Goal: Communication & Community: Answer question/provide support

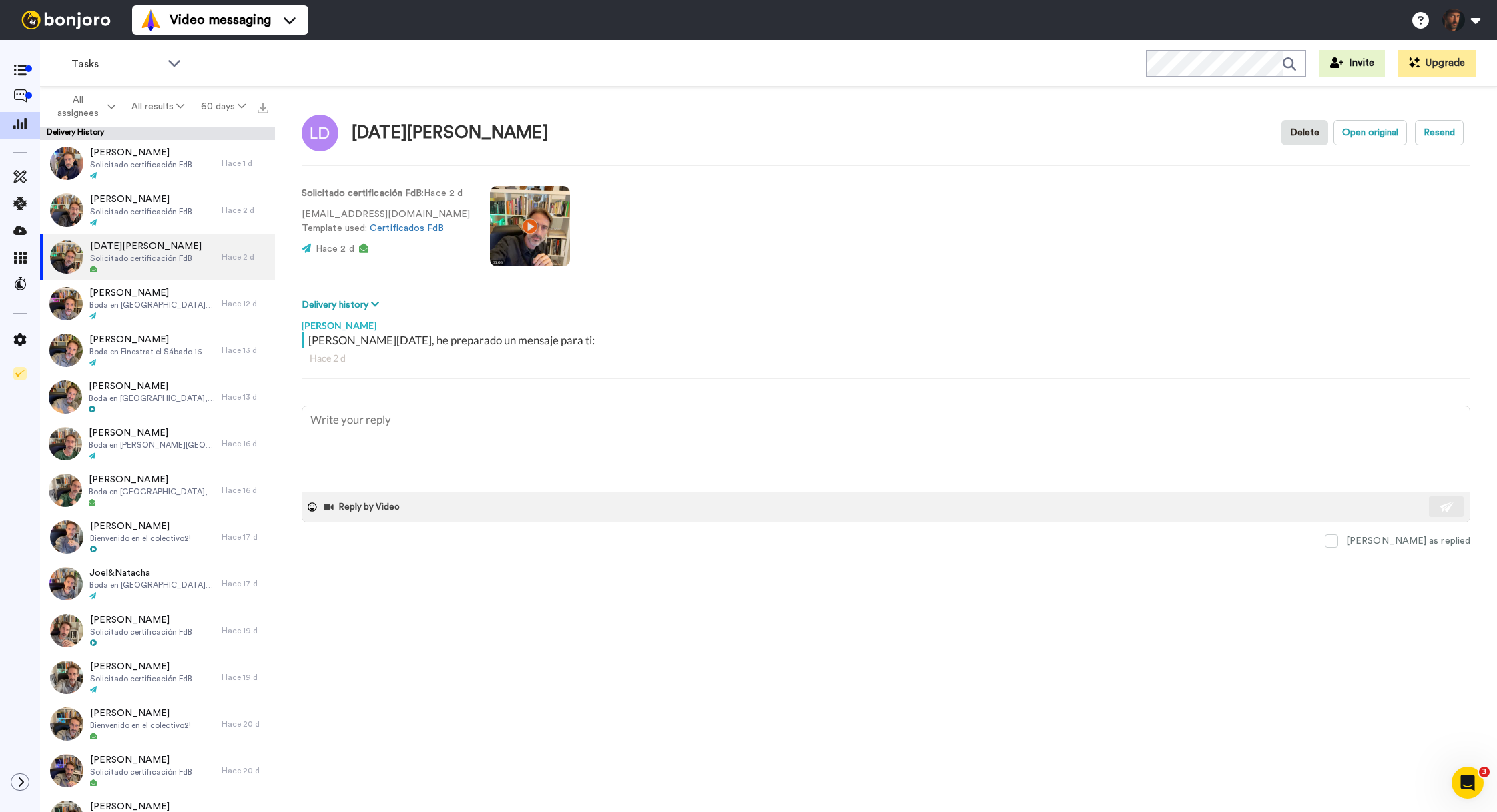
type textarea "x"
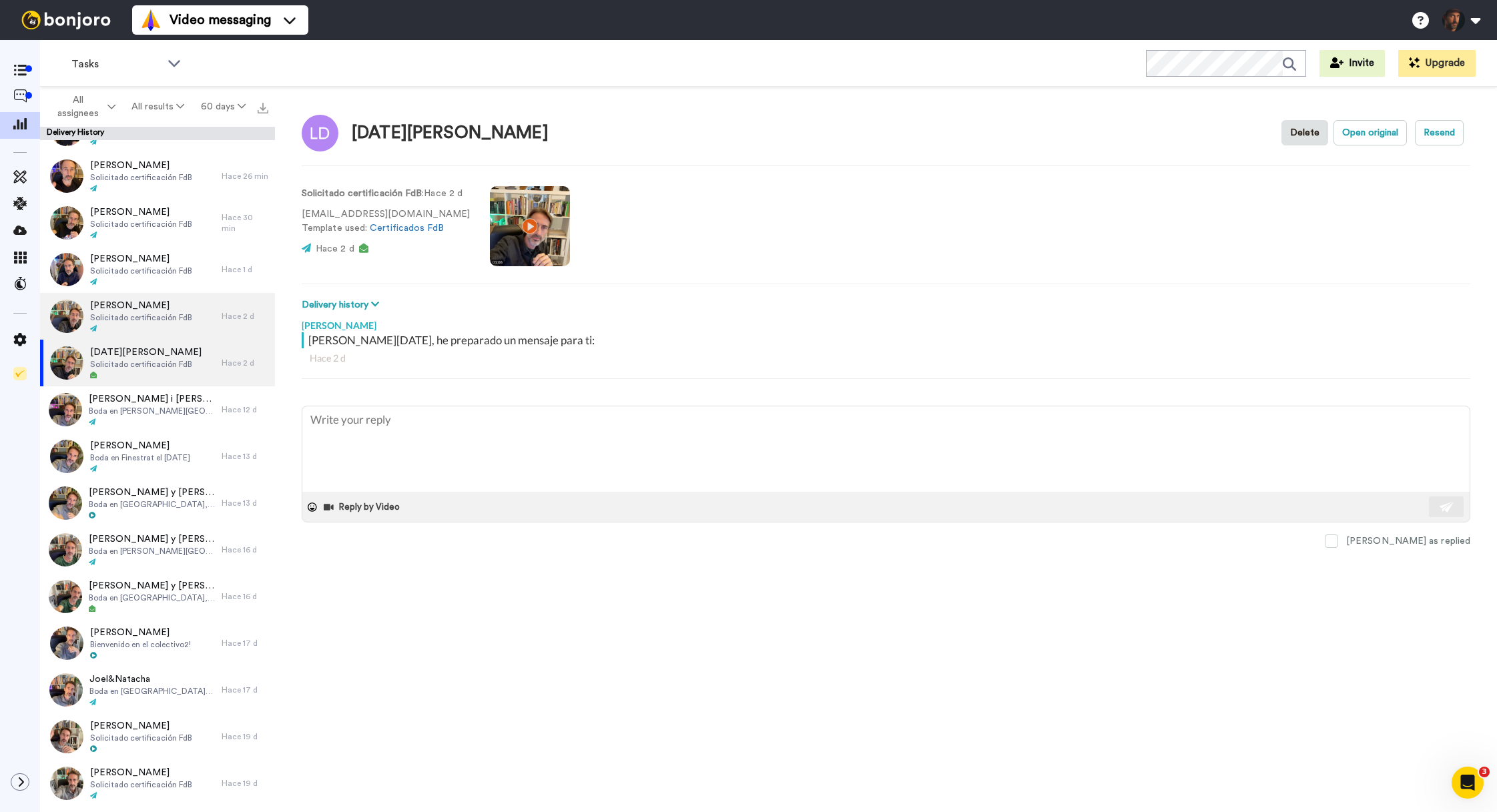
scroll to position [82, 0]
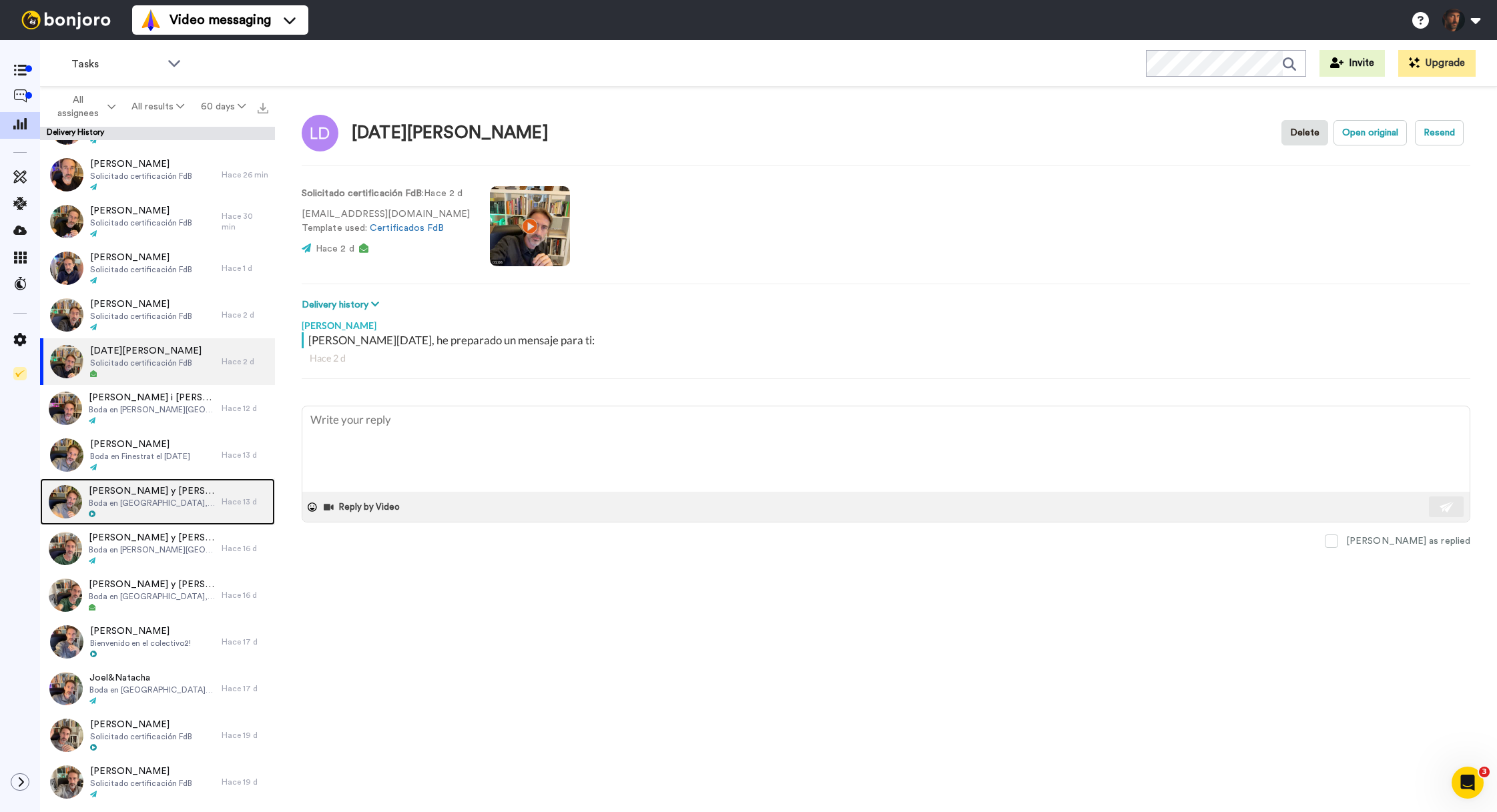
click at [149, 503] on span "Boda en [GEOGRAPHIC_DATA], [GEOGRAPHIC_DATA] el [DATE]" at bounding box center [152, 503] width 126 height 11
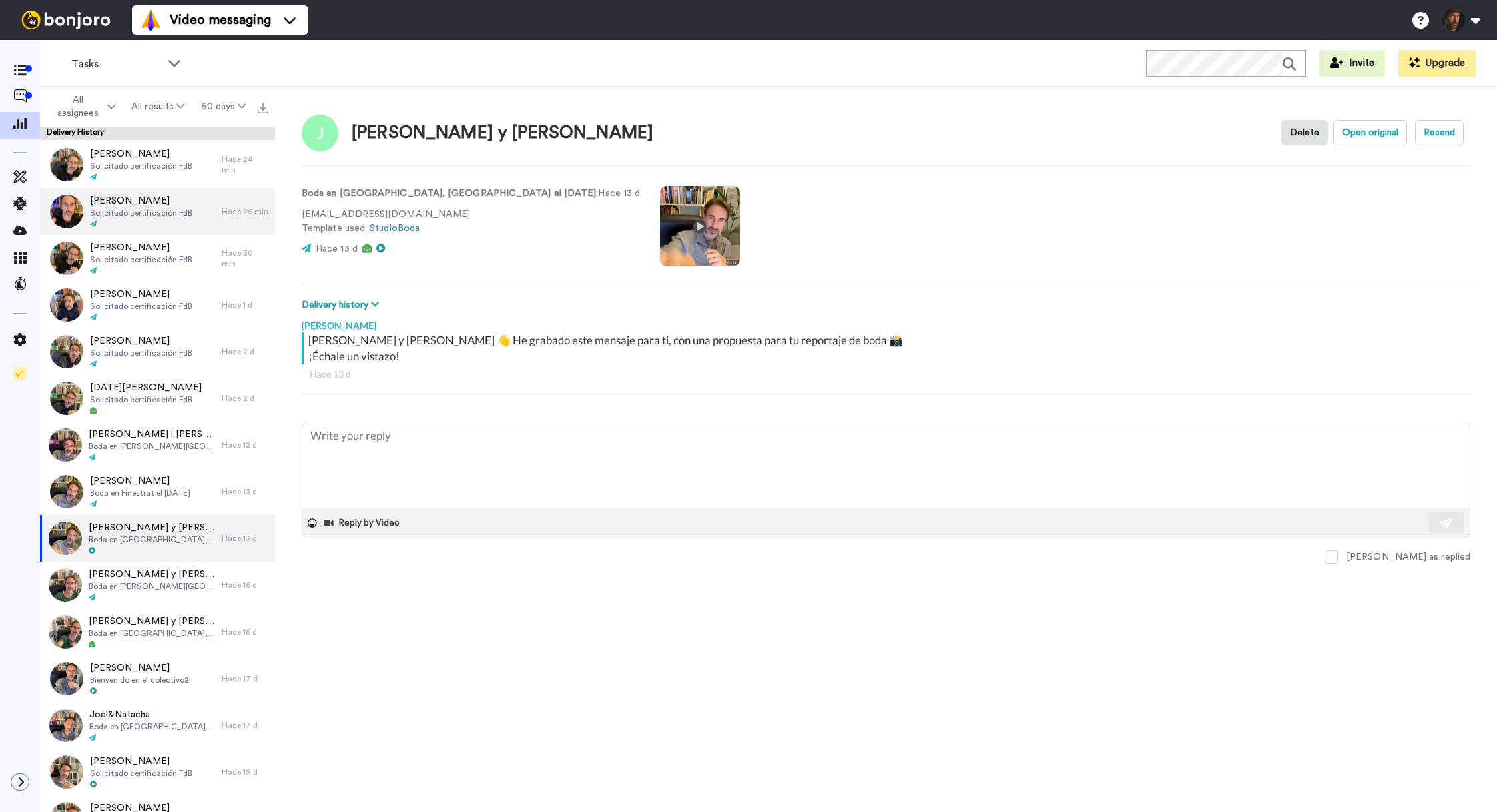
scroll to position [58, 0]
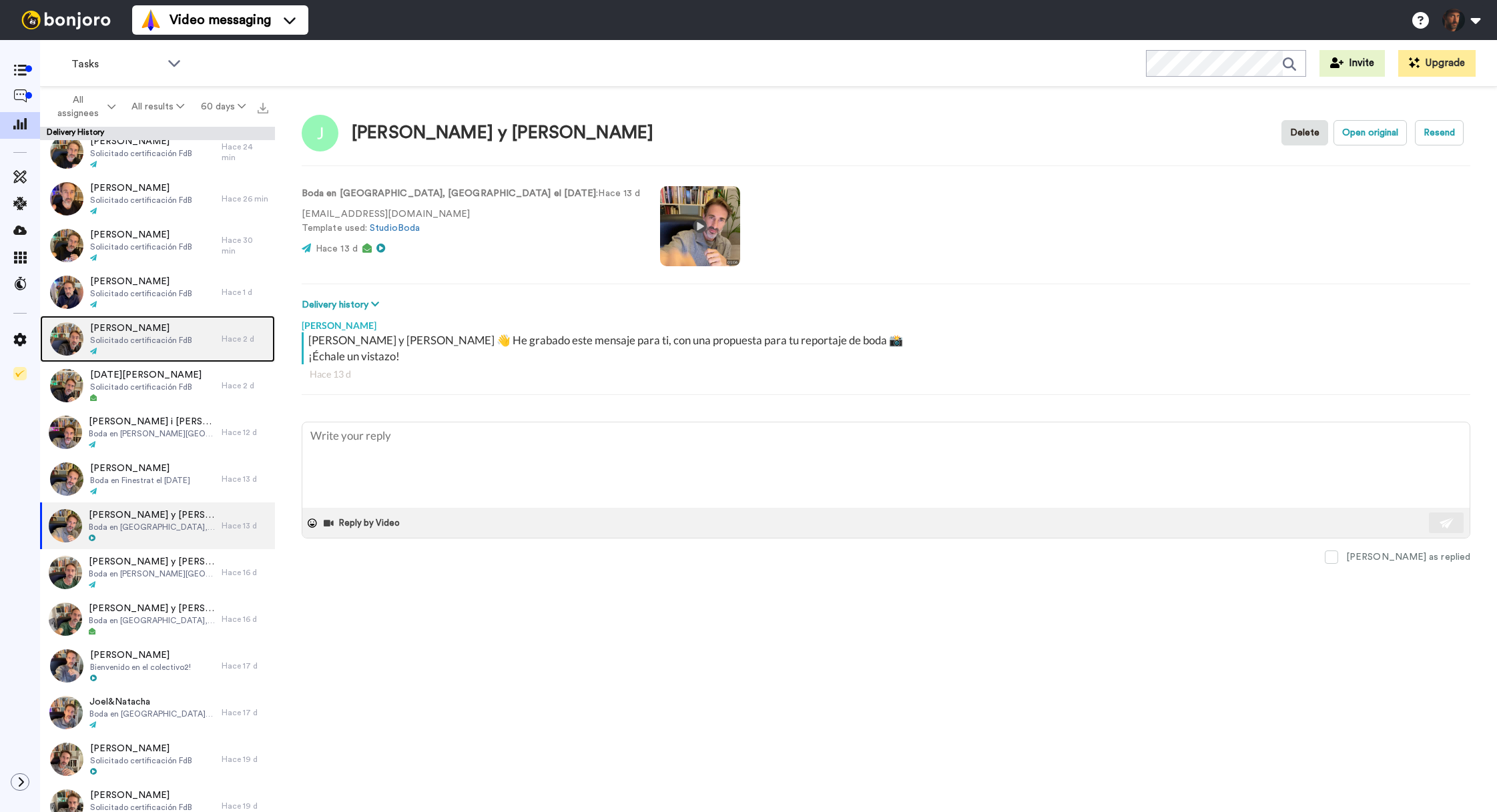
click at [167, 351] on div at bounding box center [141, 351] width 102 height 10
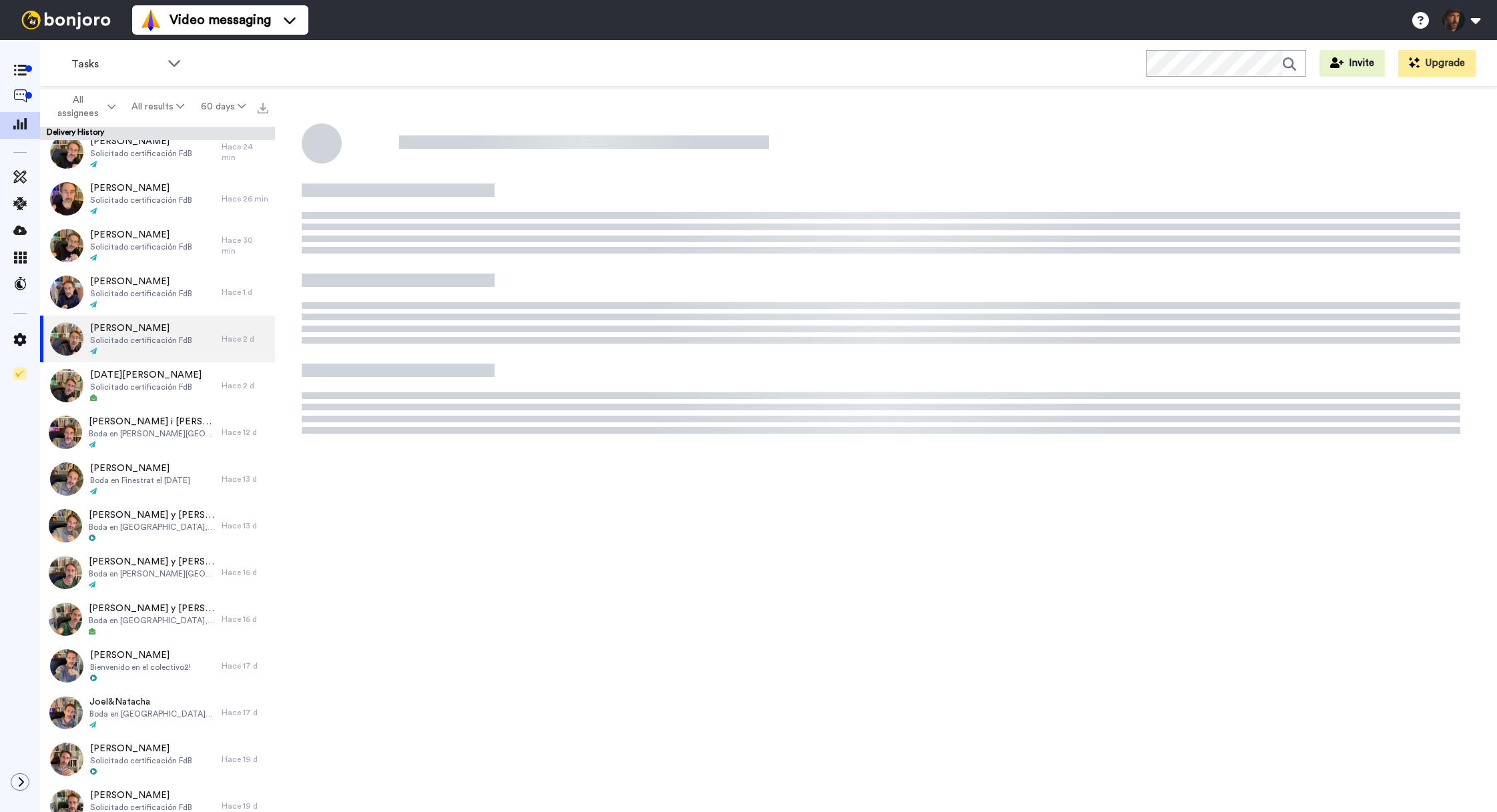
type textarea "x"
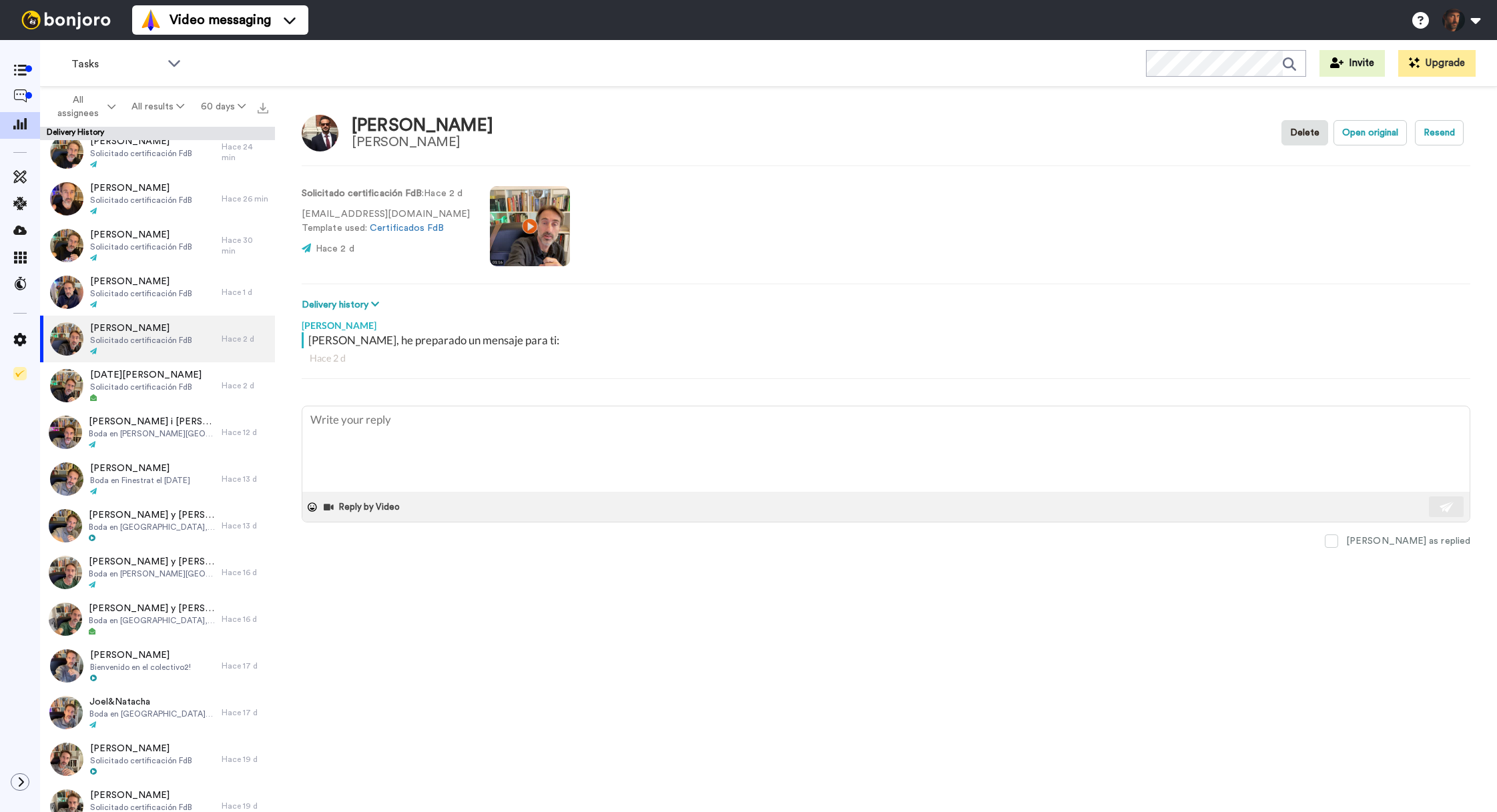
scroll to position [60, 0]
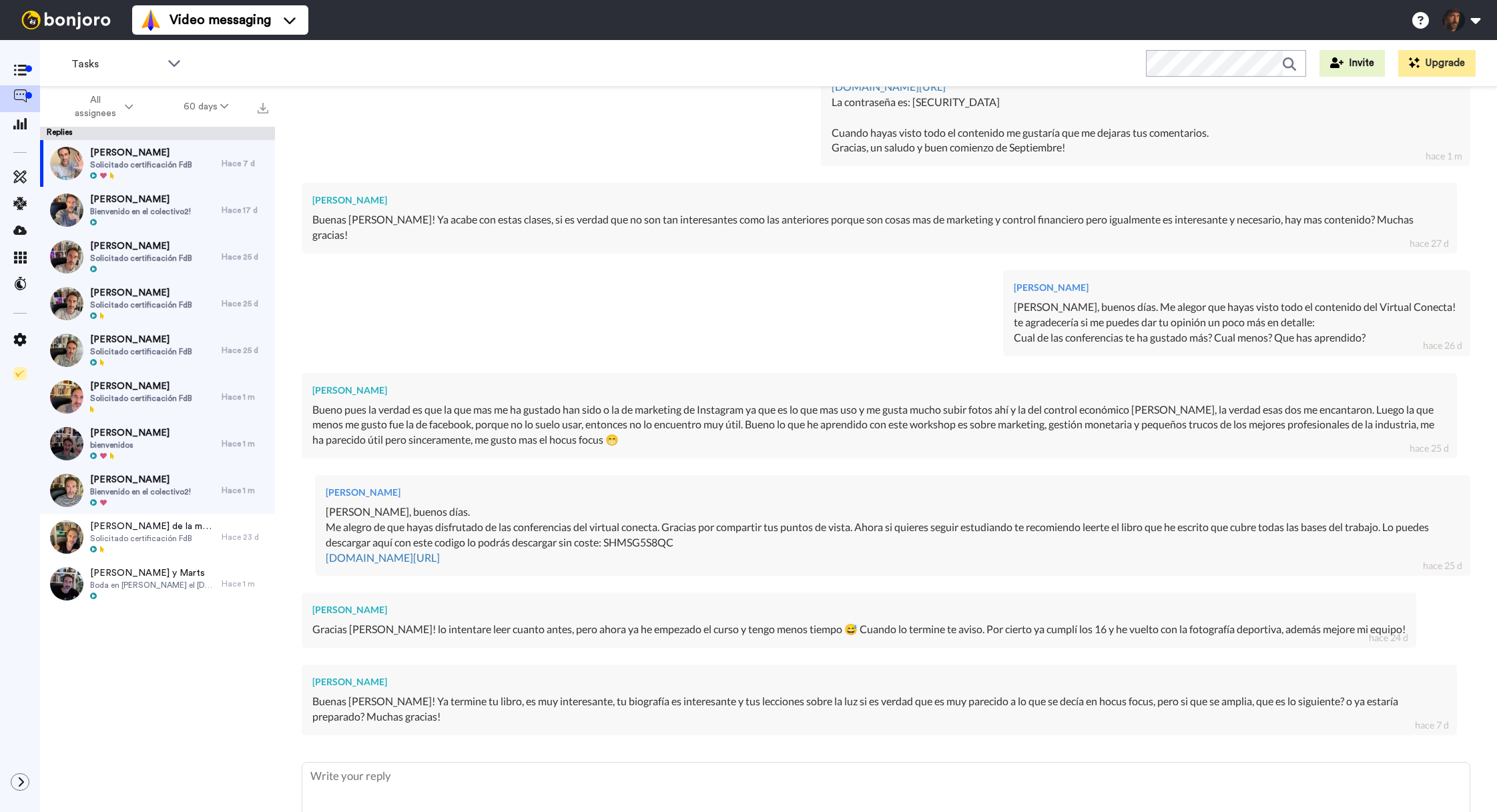
scroll to position [2114, 0]
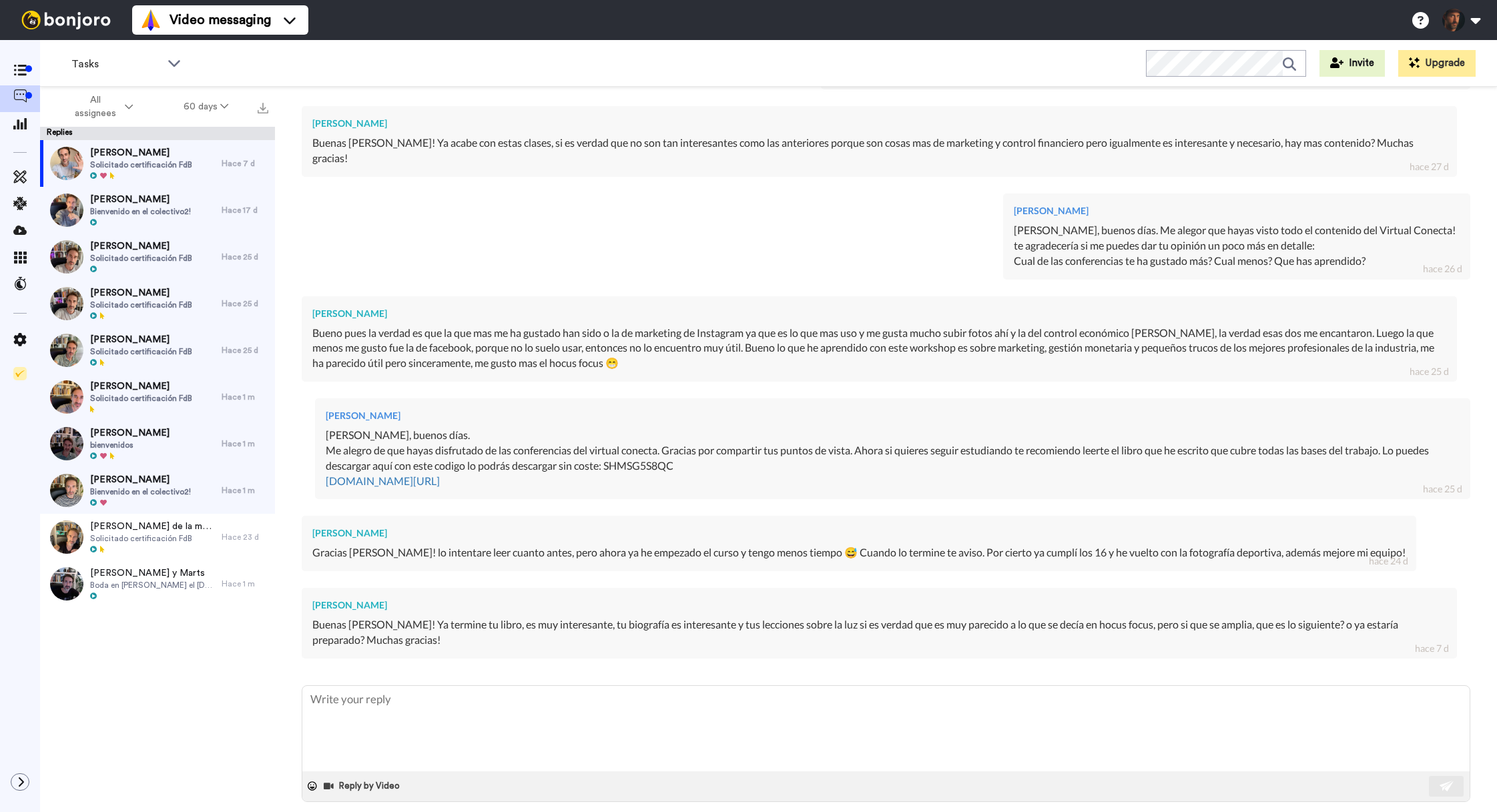
type textarea "H"
type textarea "x"
type textarea "Ho"
type textarea "x"
type textarea "Hol"
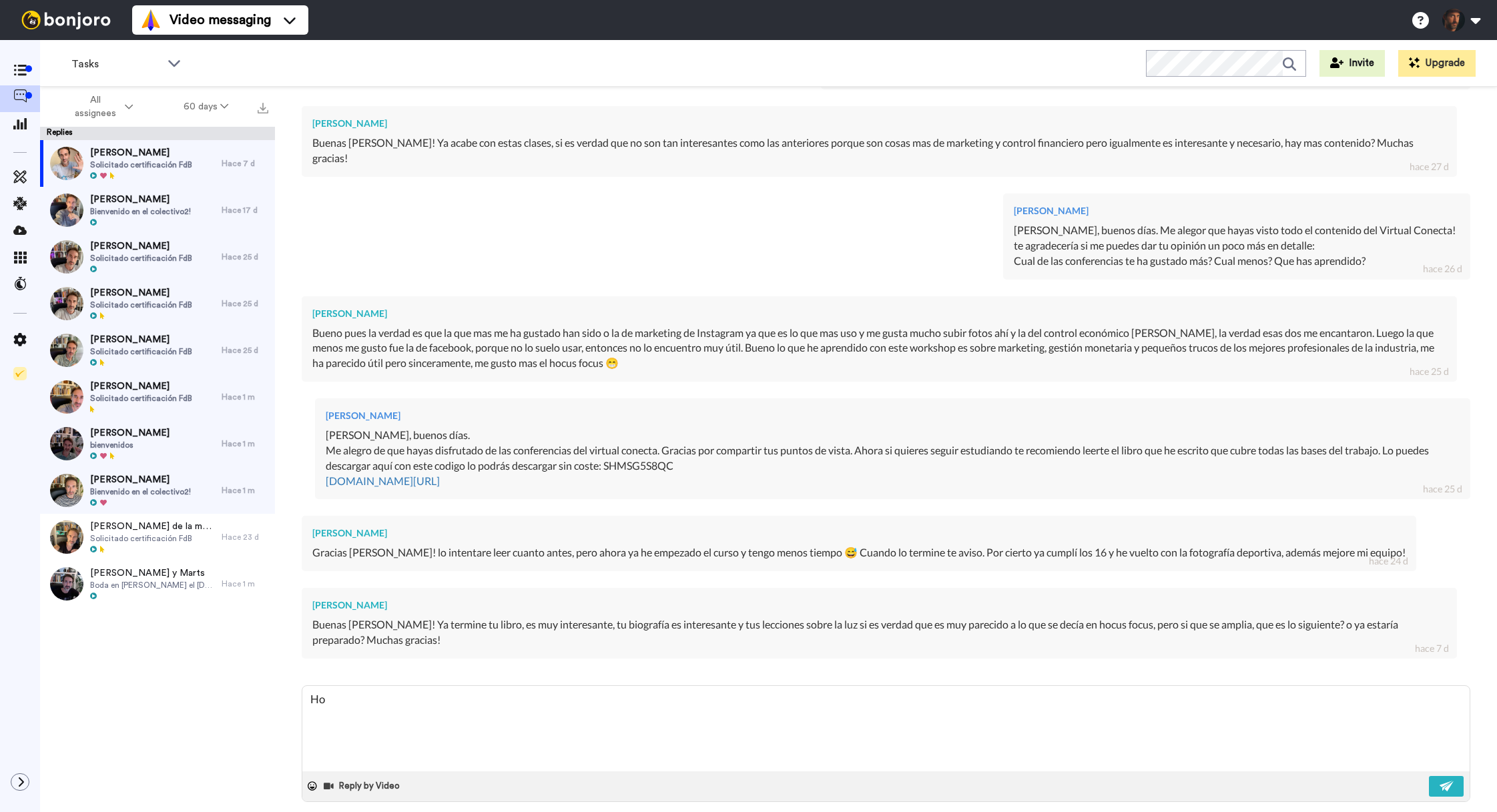
type textarea "x"
type textarea "Hola"
type textarea "x"
type textarea "Hola"
type textarea "x"
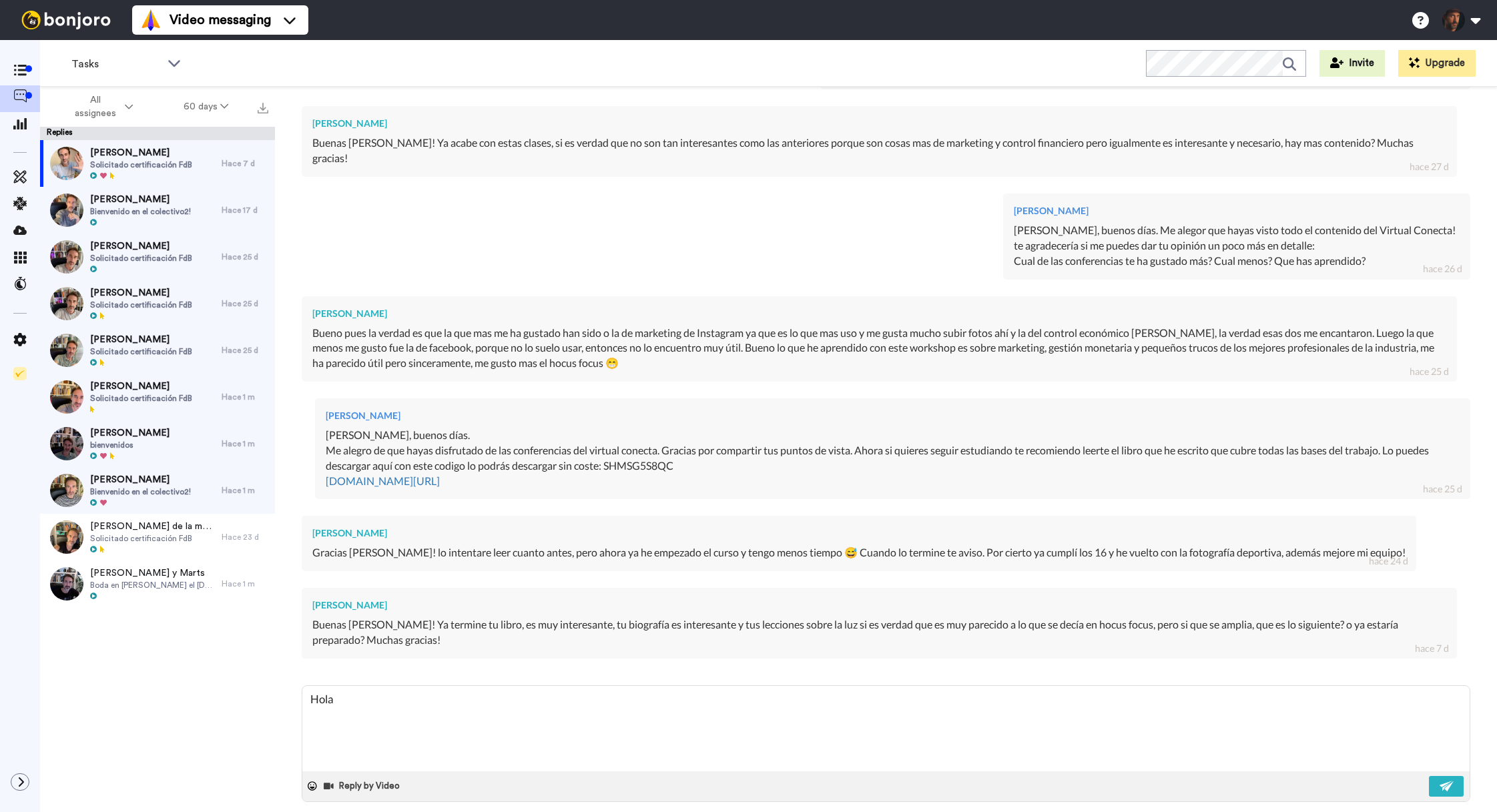
type textarea "Hola L"
type textarea "x"
type textarea "Hola Lu"
type textarea "x"
type textarea "Hola Luc"
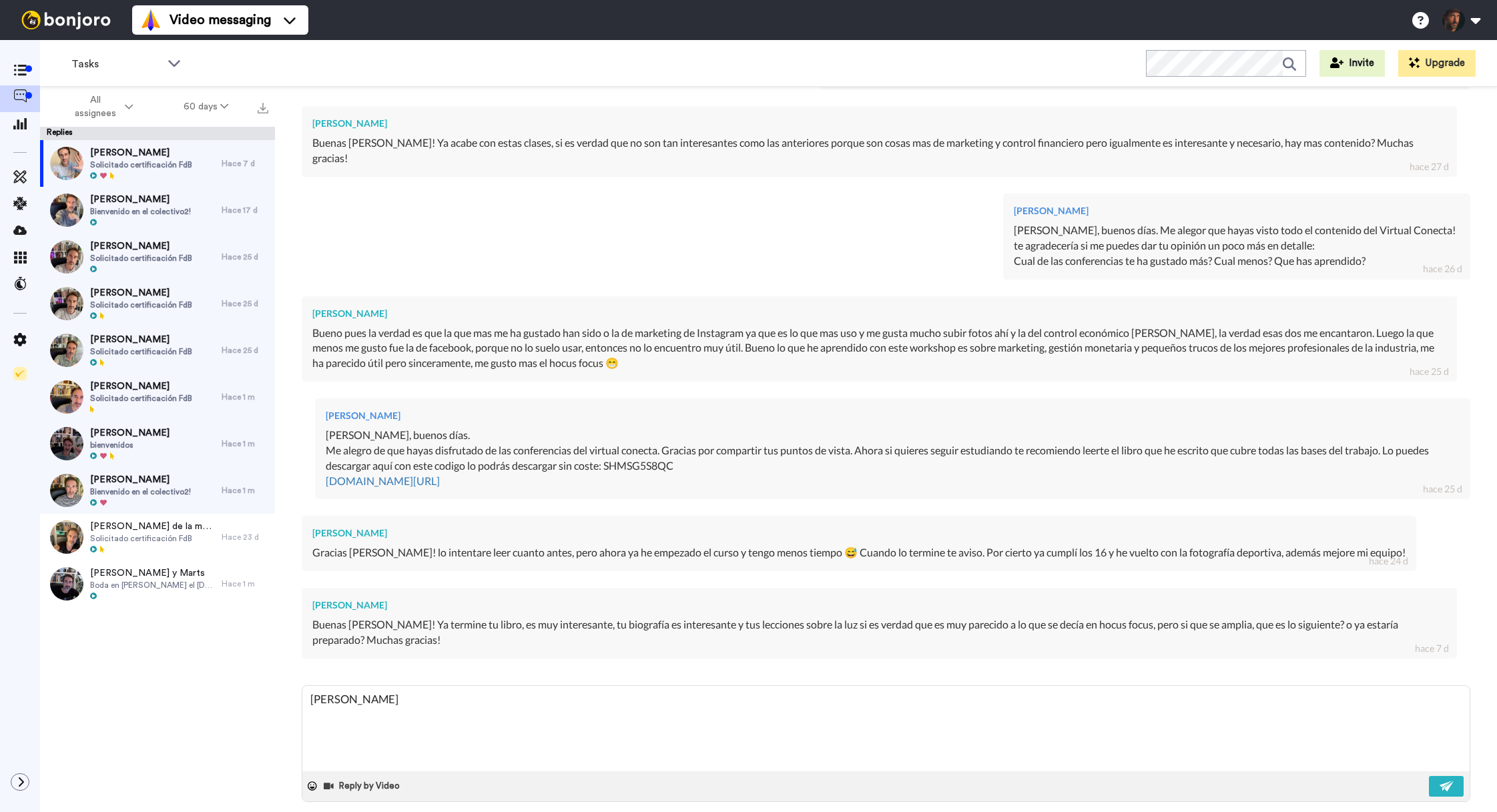
type textarea "x"
type textarea "Hola Luca"
type textarea "x"
type textarea "Hola Lucas"
type textarea "x"
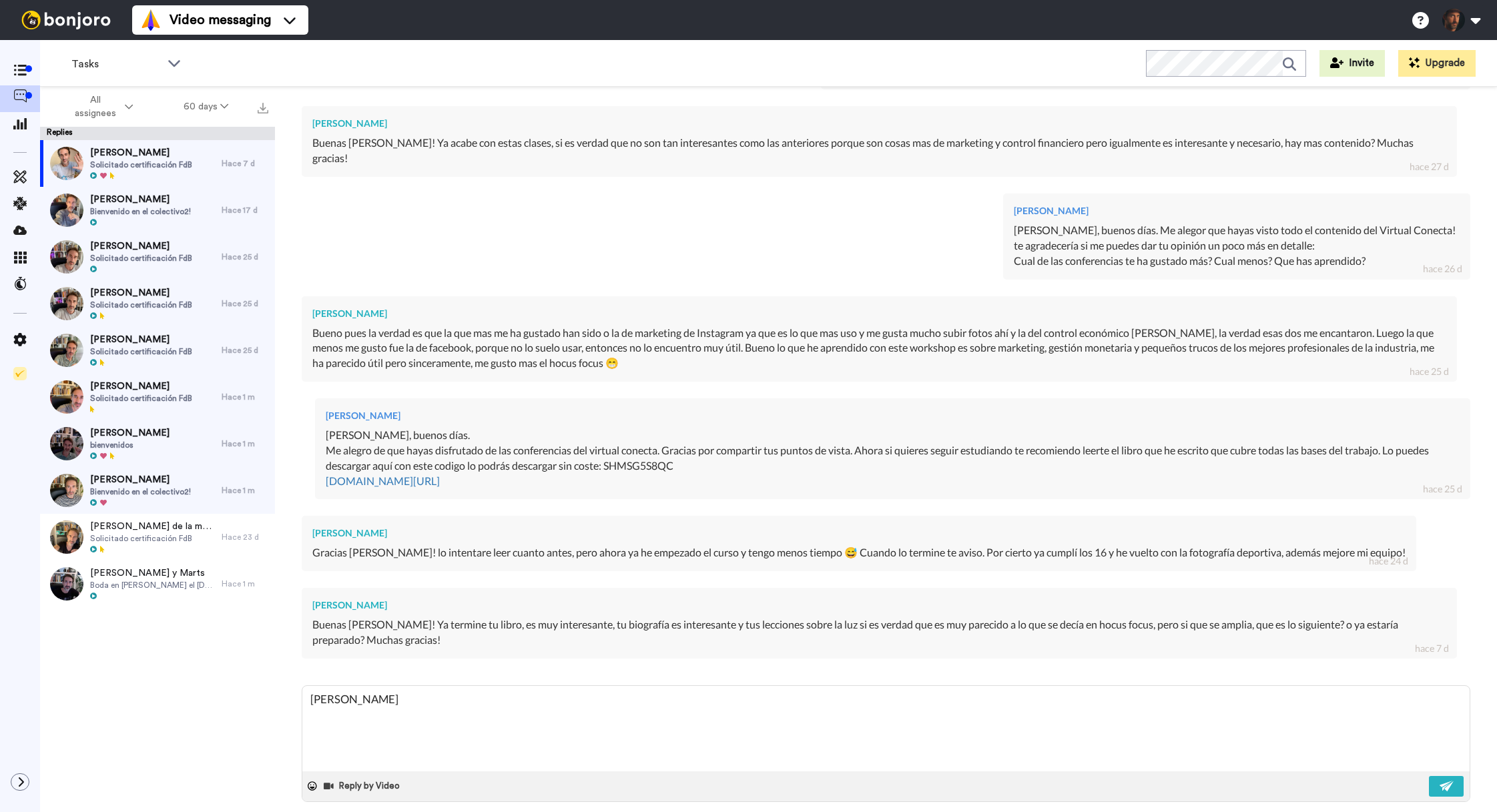
type textarea "Hola Lucas,"
type textarea "x"
type textarea "Hola Lucas,"
type textarea "x"
type textarea "Hola Lucas, b"
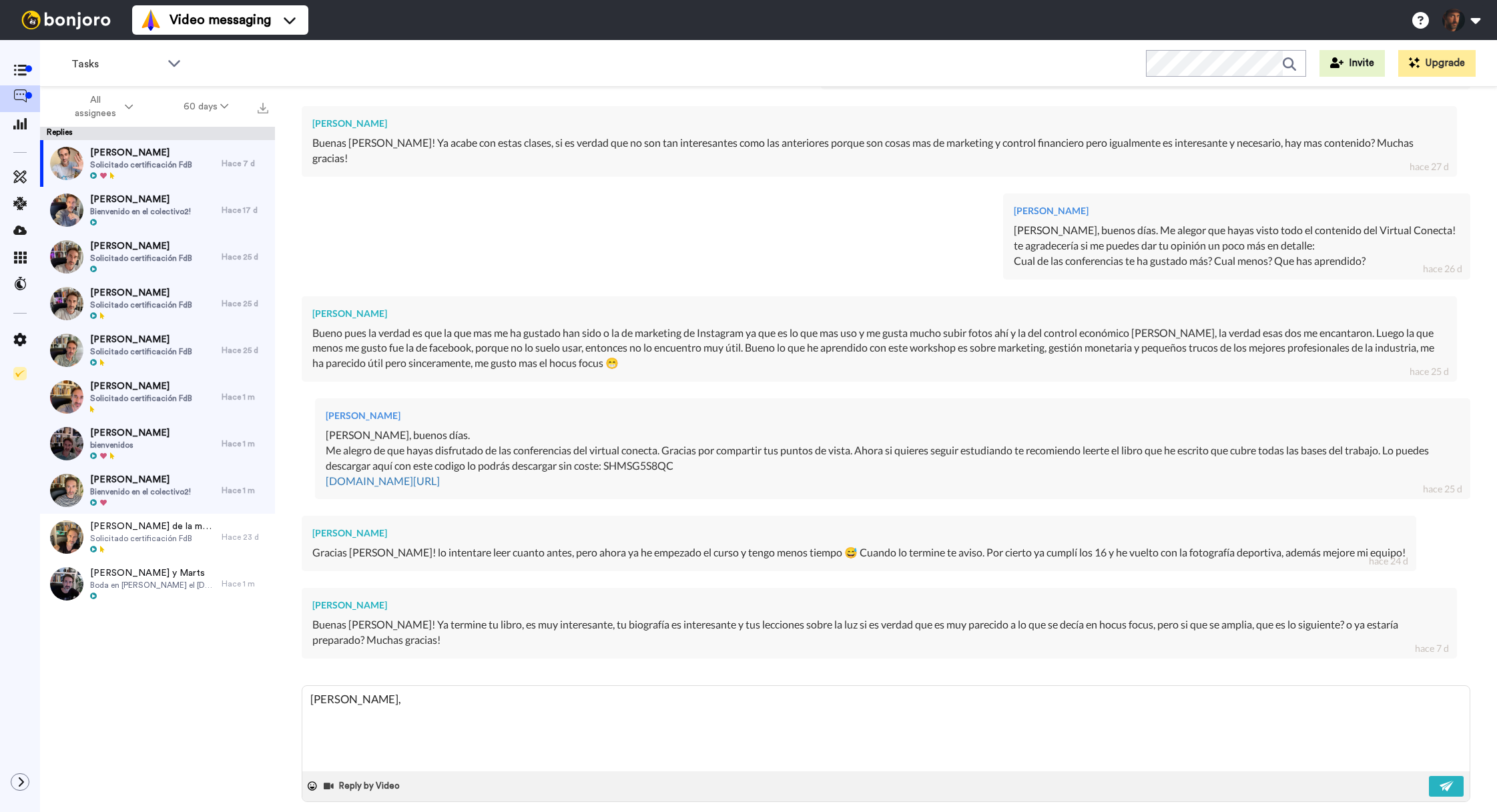
type textarea "x"
type textarea "Hola Lucas, bu"
type textarea "x"
type textarea "Hola Lucas, bue"
type textarea "x"
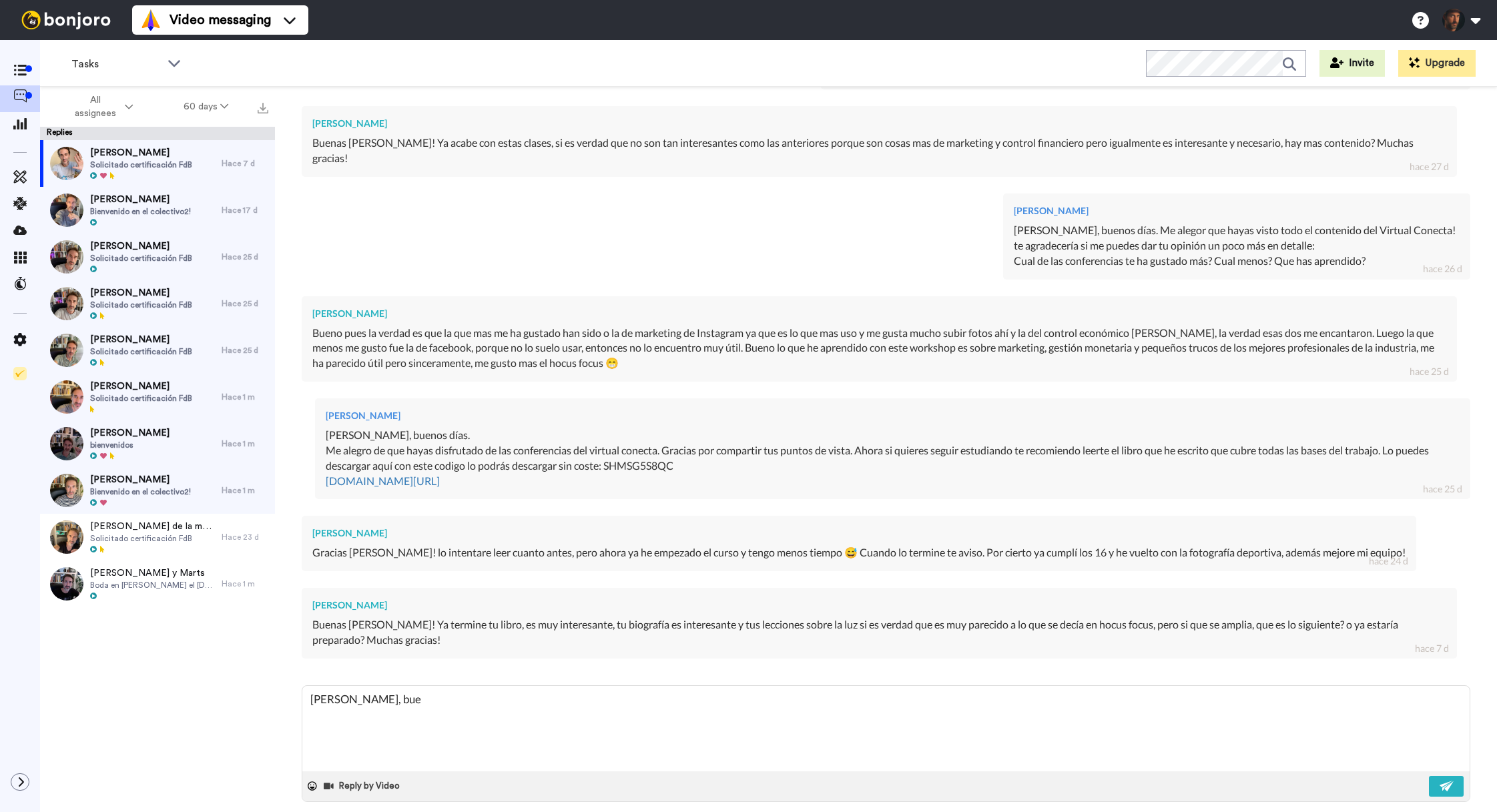
type textarea "Hola Lucas, buen"
type textarea "x"
type textarea "Hola Lucas, bueno"
type textarea "x"
type textarea "Hola Lucas, buenos"
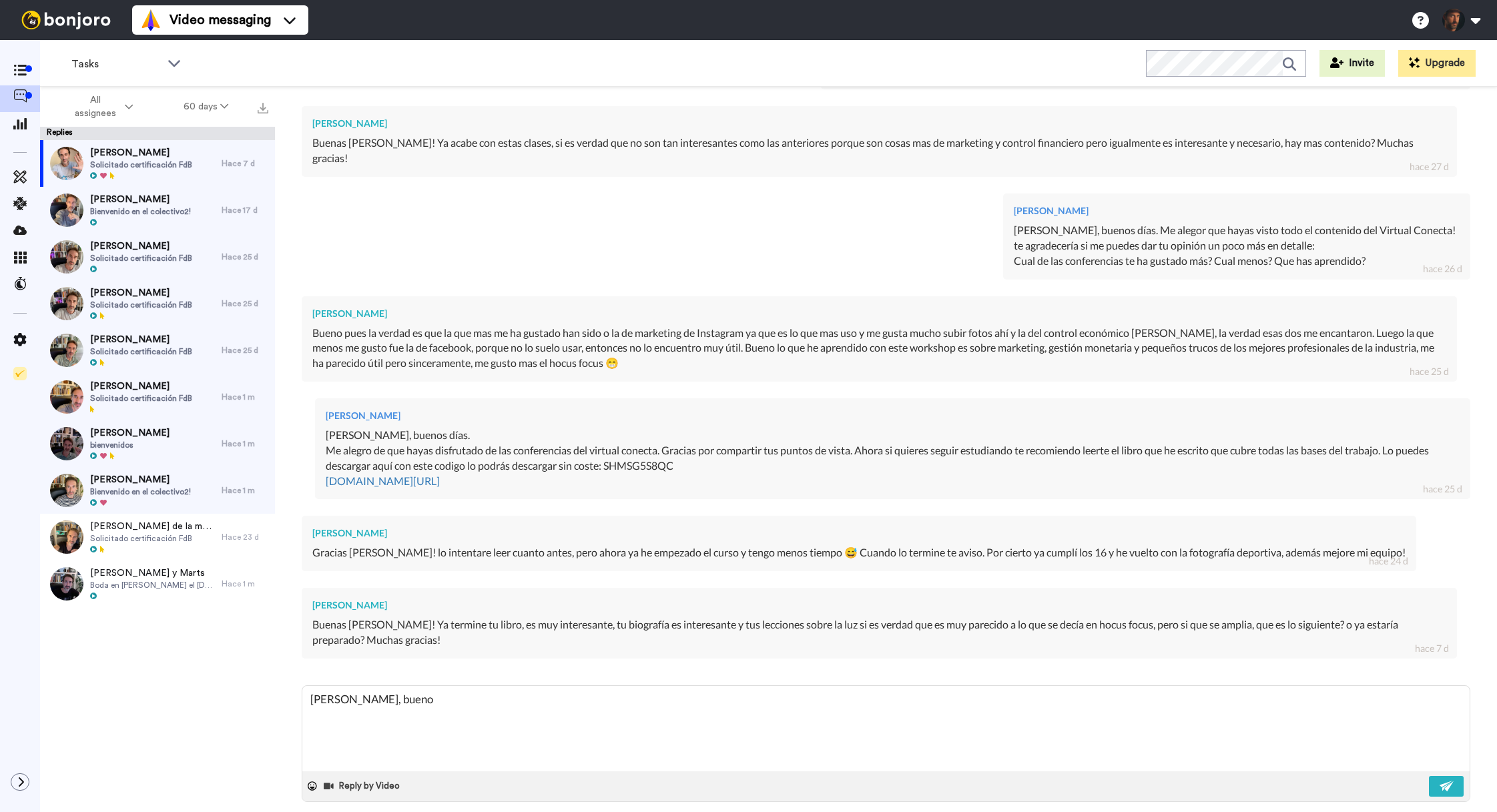
type textarea "x"
type textarea "Hola Lucas, buenos"
type textarea "x"
type textarea "Hola Lucas, buenos d"
type textarea "x"
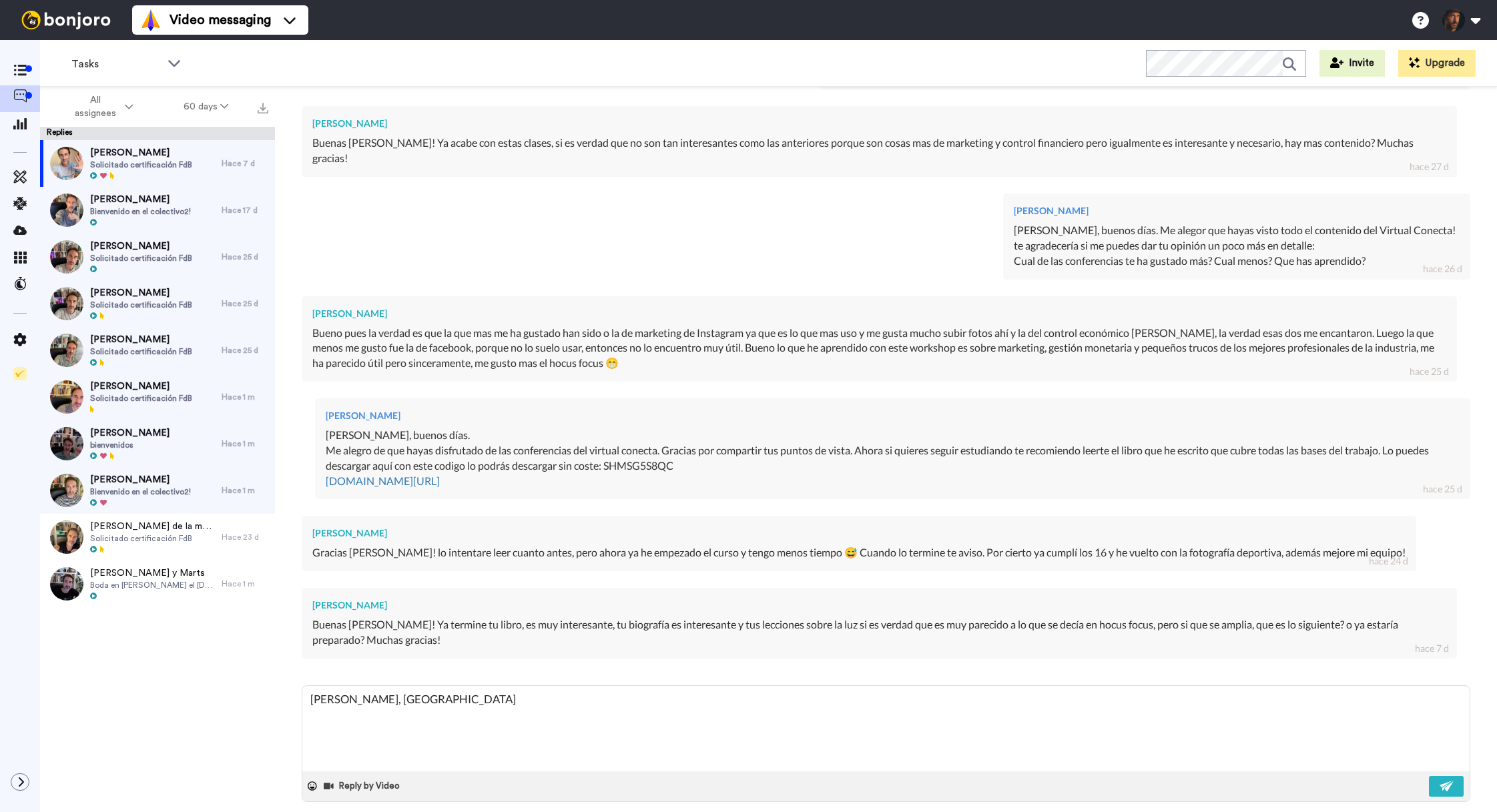
type textarea "Hola Lucas, buenos d´"
type textarea "x"
type textarea "Hola Lucas, buenos dí"
type textarea "x"
type textarea "Hola Lucas, buenos día"
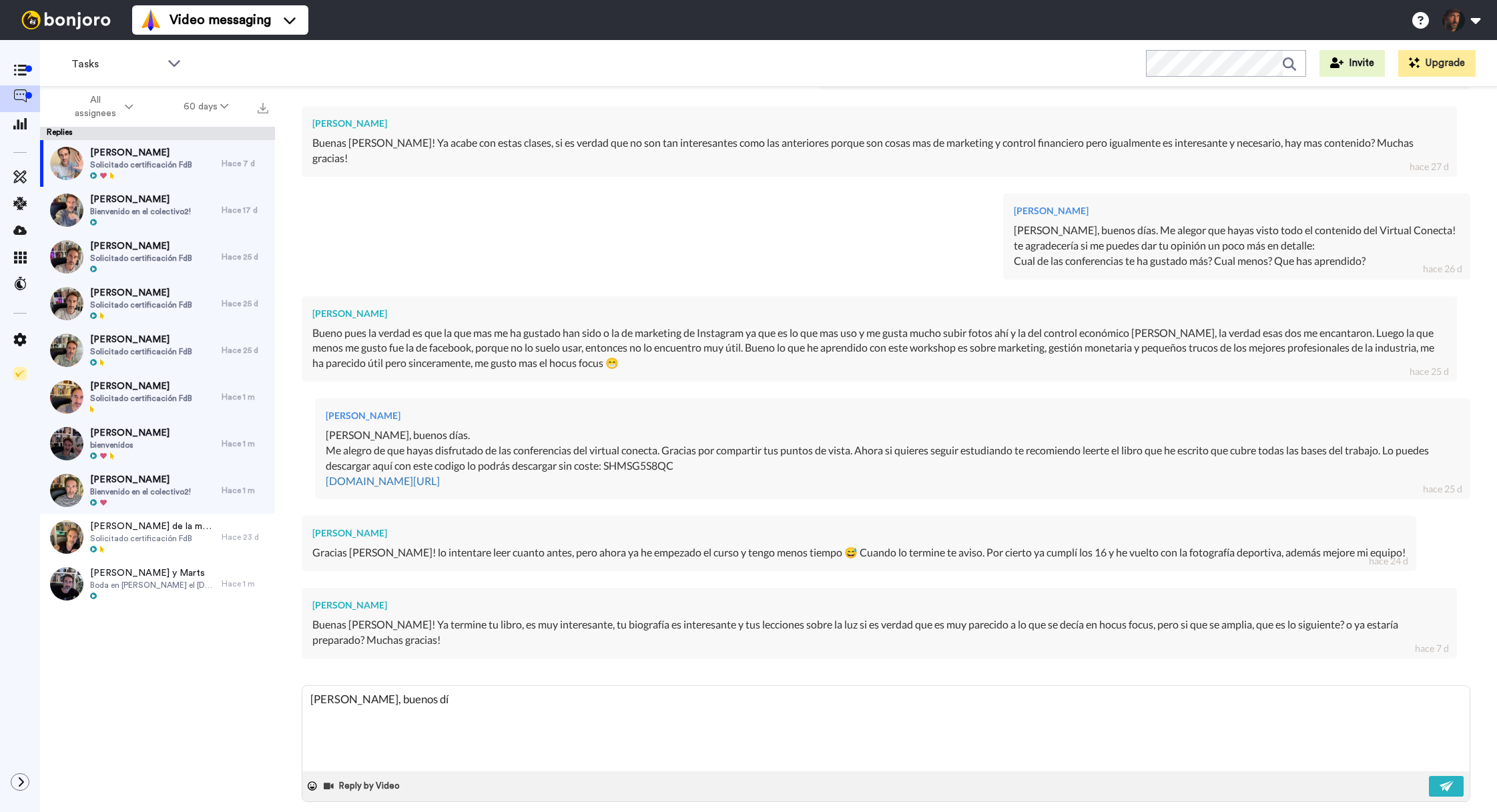
type textarea "x"
type textarea "Hola Lucas, buenos días"
type textarea "x"
type textarea "Hola Lucas, buenos días."
type textarea "x"
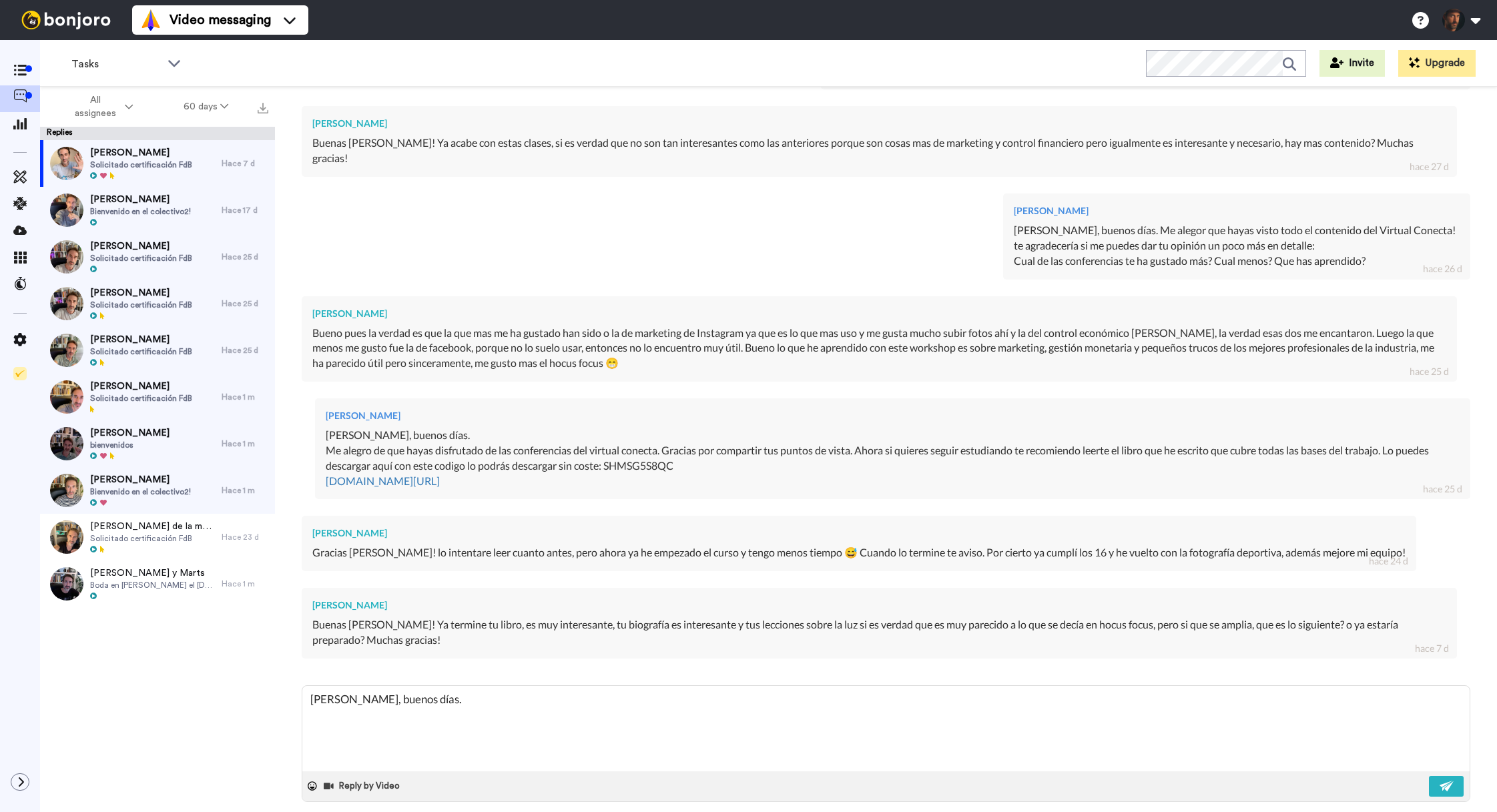
type textarea "Hola Lucas, buenos días."
type textarea "x"
type textarea "Hola Lucas, buenos días."
type textarea "x"
type textarea "Hola Lucas, buenos días."
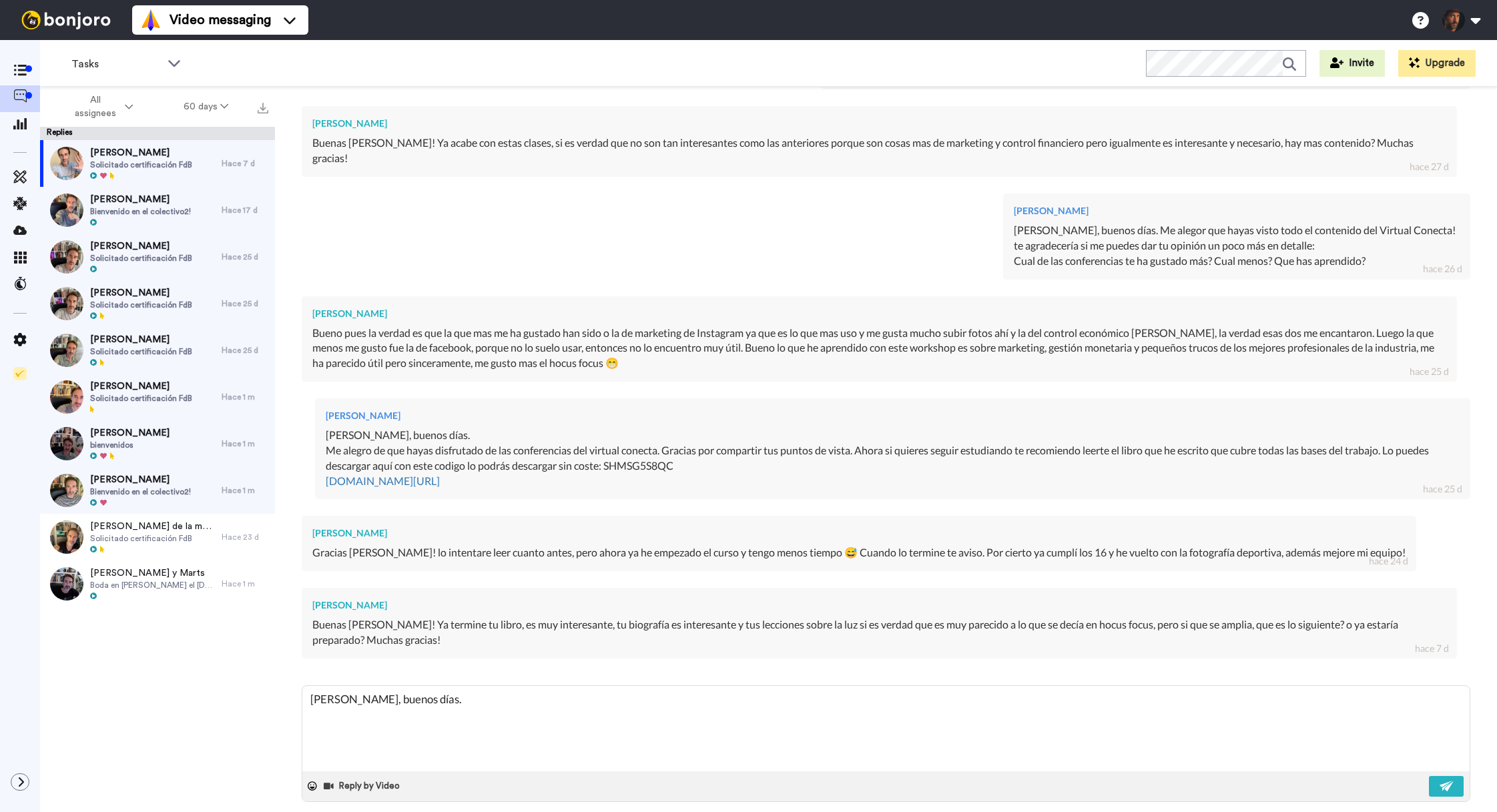
type textarea "x"
type textarea "Hola Lucas, buenos días. ¿"
type textarea "x"
type textarea "Hola Lucas, buenos días. ¿Q"
type textarea "x"
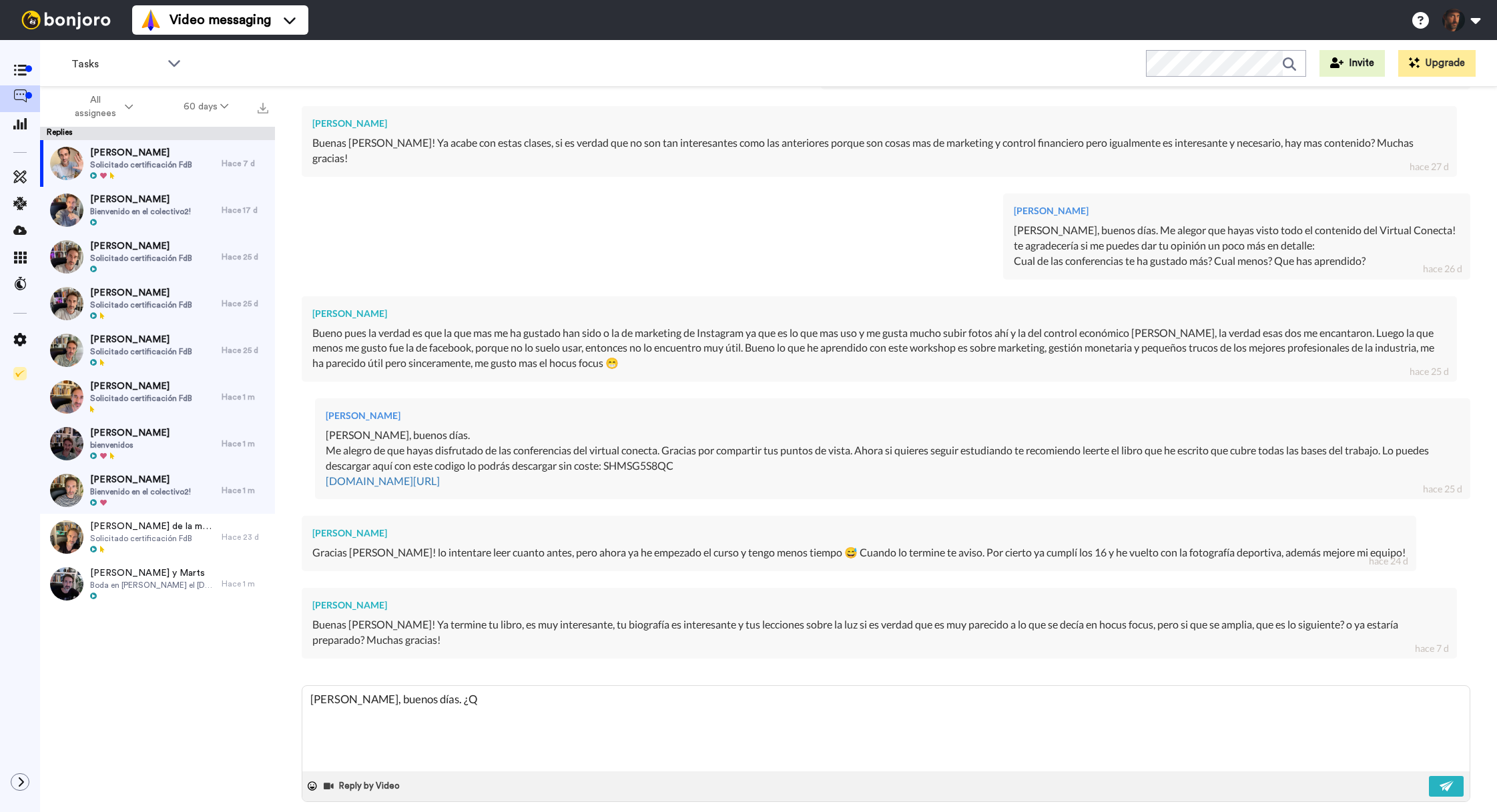
type textarea "Hola Lucas, buenos días. ¿Qu"
type textarea "x"
type textarea "Hola Lucas, buenos días. ¿Que"
type textarea "x"
type textarea "Hola Lucas, buenos días. ¿Que"
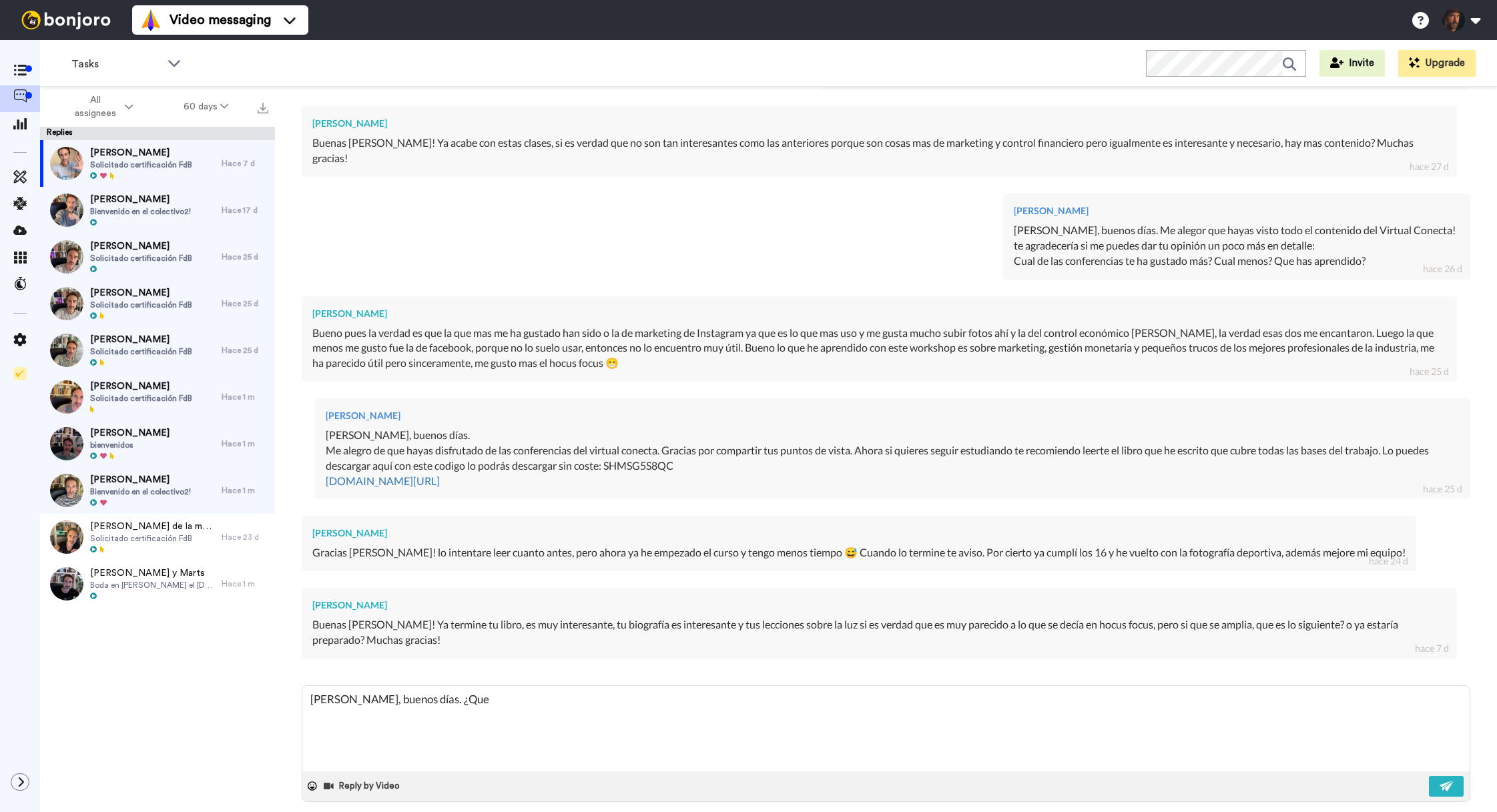
type textarea "x"
type textarea "Hola Lucas, buenos días. ¿Que t"
type textarea "x"
type textarea "Hola Lucas, buenos días. ¿Que ta"
type textarea "x"
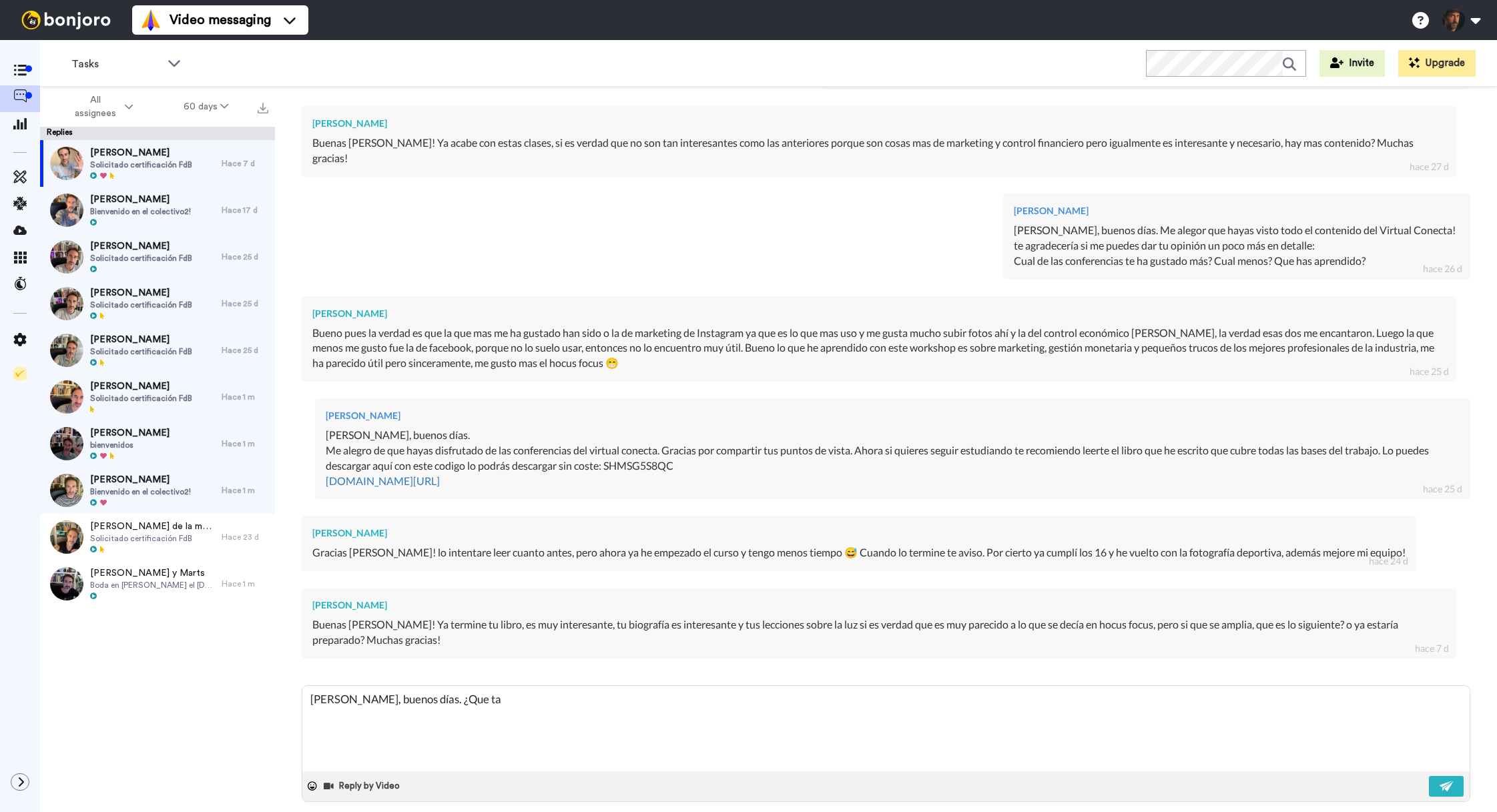
type textarea "Hola Lucas, buenos días. ¿Que tal"
type textarea "x"
type textarea "Hola Lucas, buenos días. ¿Que tal?"
type textarea "x"
type textarea "Hola Lucas, buenos días. ¿Que tal?"
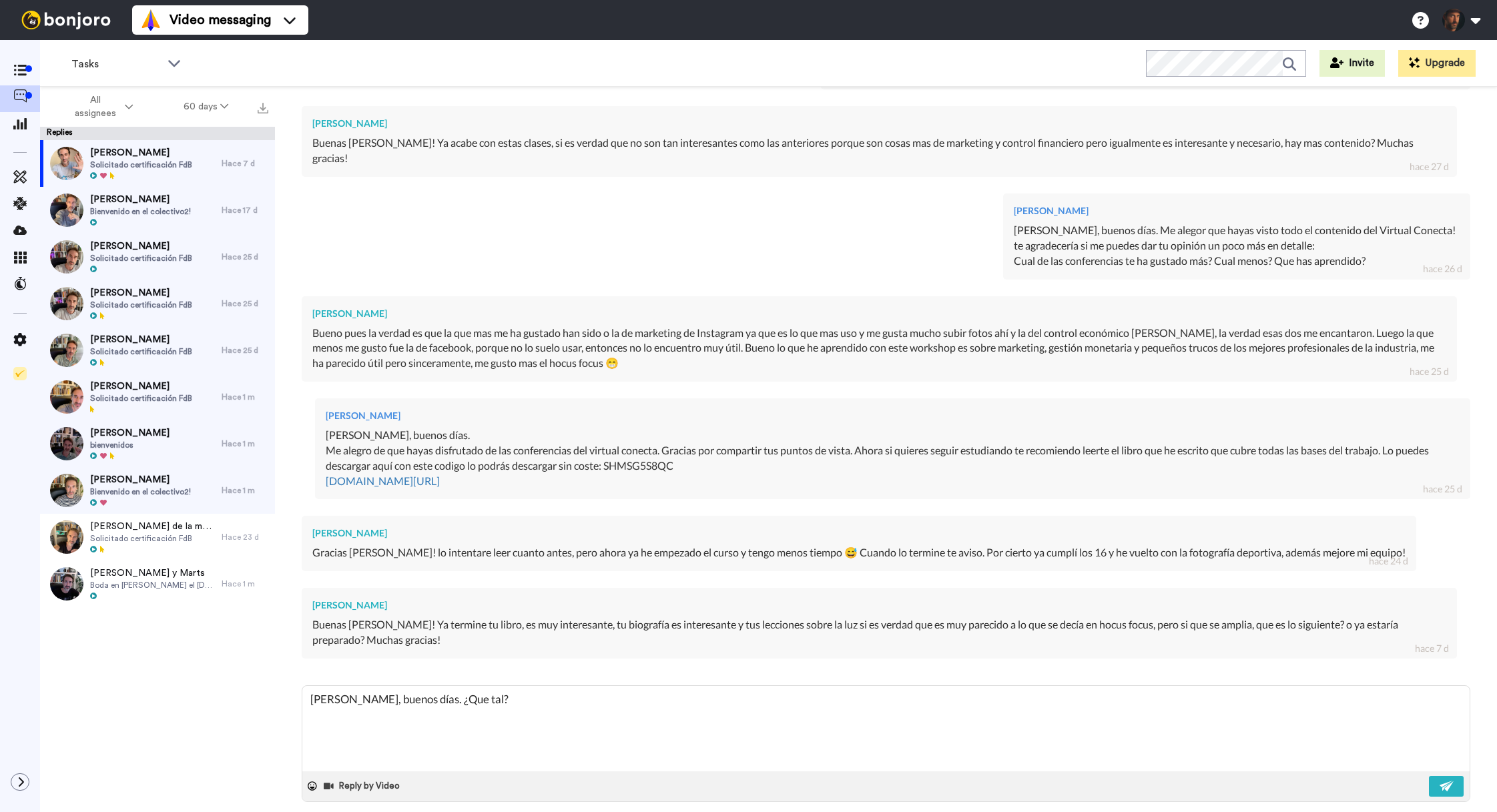
type textarea "x"
type textarea "Hola Lucas, buenos días. ¿Que tal? E"
type textarea "x"
type textarea "Hola Lucas, buenos días. ¿Que tal? Es"
type textarea "x"
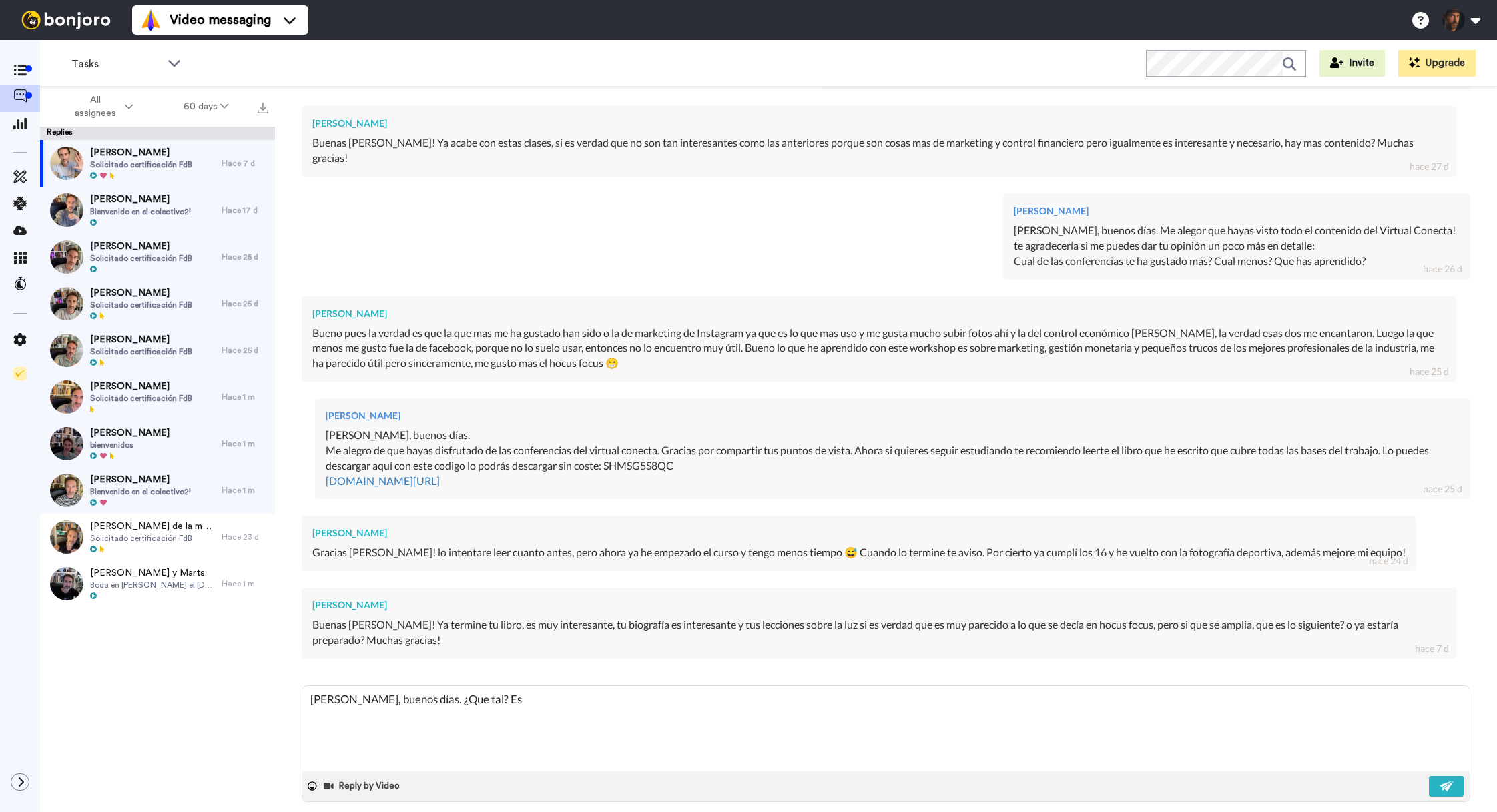
type textarea "Hola Lucas, buenos días. ¿Que tal? Esp"
type textarea "x"
type textarea "Hola Lucas, buenos días. ¿Que tal? Espe"
type textarea "x"
type textarea "Hola Lucas, buenos días. ¿Que tal? Esper"
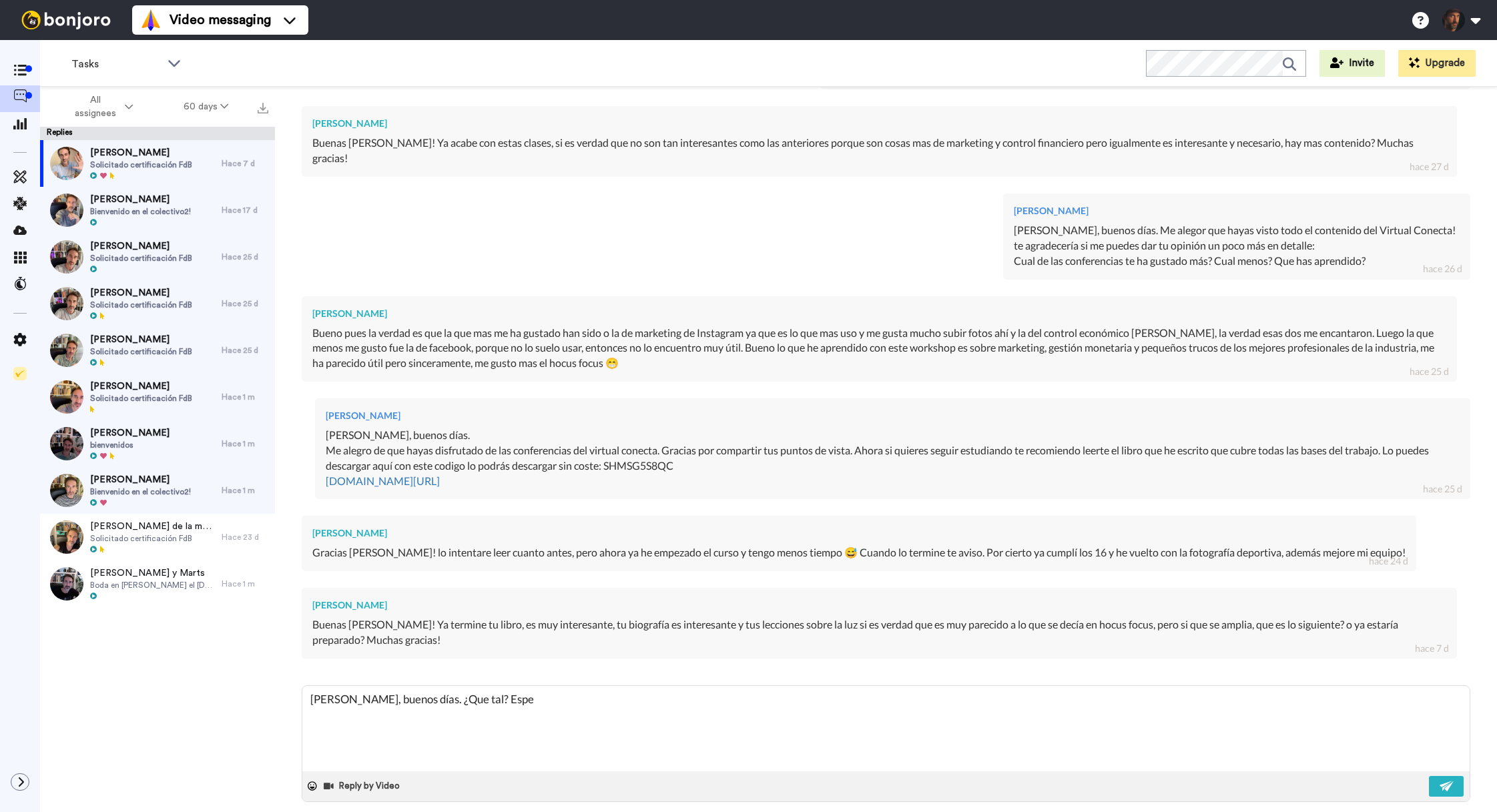
type textarea "x"
type textarea "Hola Lucas, buenos días. ¿Que tal? Espero"
type textarea "x"
type textarea "Hola Lucas, buenos días. ¿Que tal? Espero"
type textarea "x"
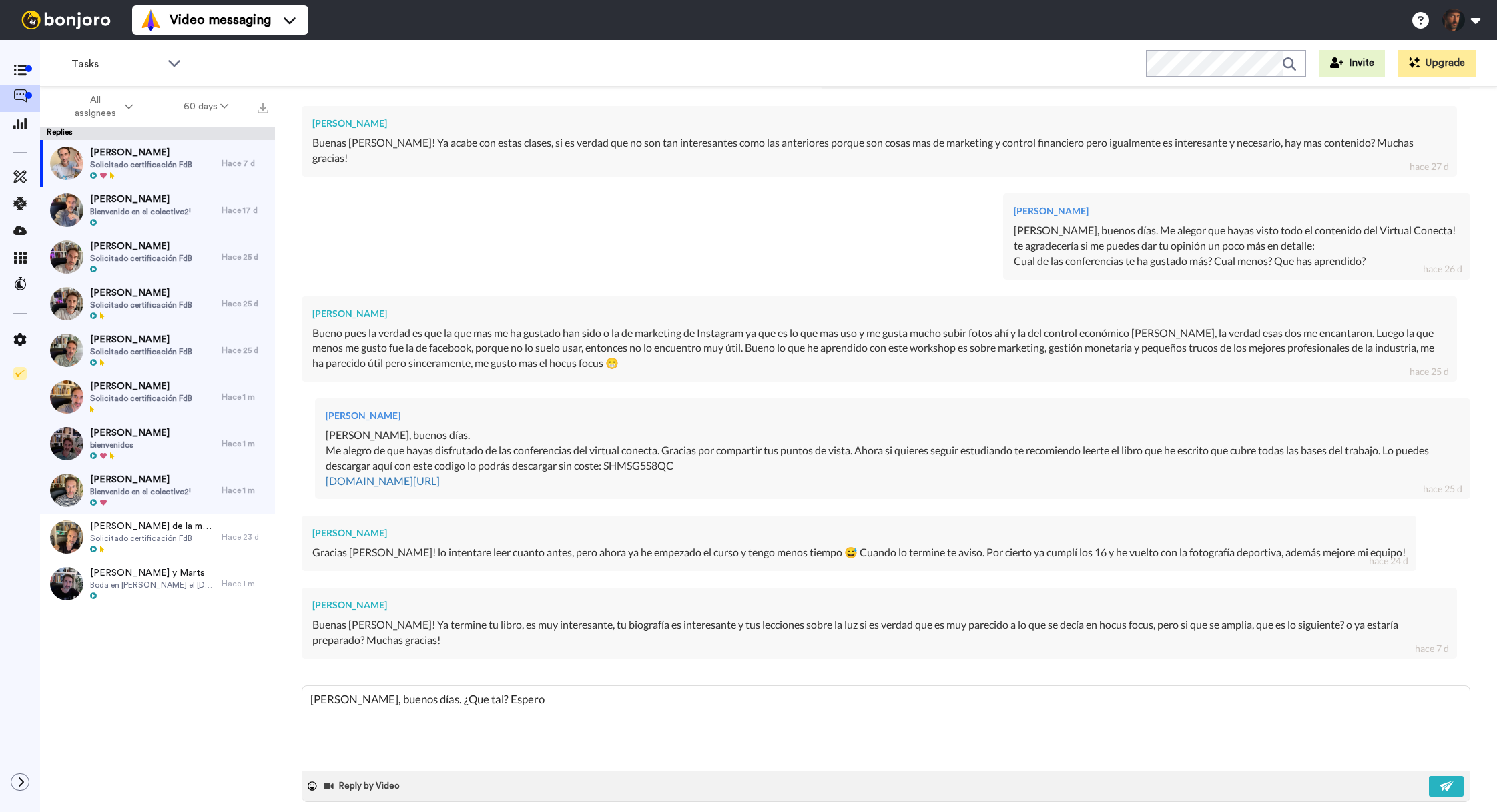
type textarea "Hola Lucas, buenos días. ¿Que tal? Espero t"
type textarea "x"
type textarea "Hola Lucas, buenos días. ¿Que tal? Espero to"
type textarea "x"
type textarea "Hola Lucas, buenos días. ¿Que tal? Espero tod"
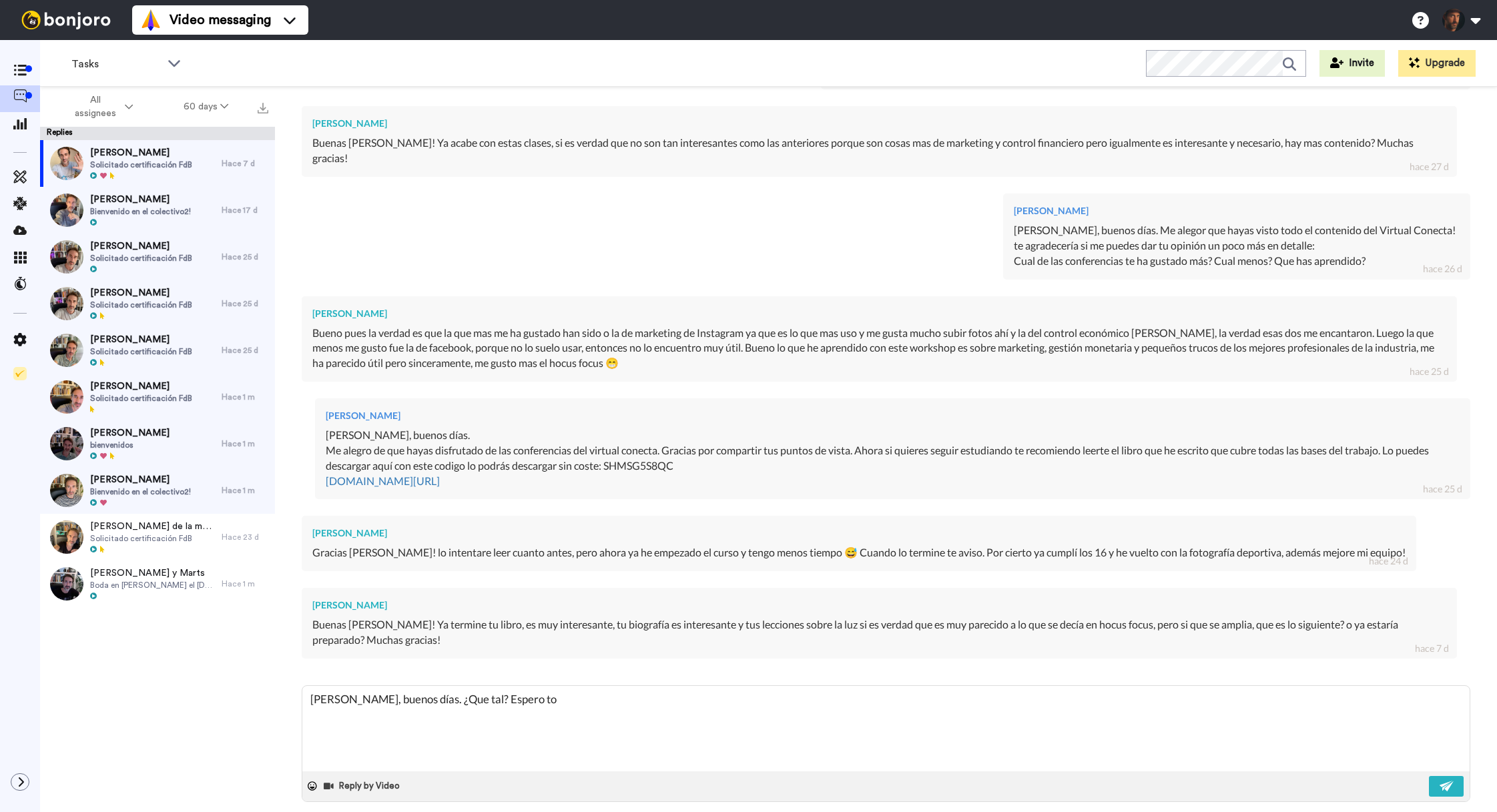
type textarea "x"
type textarea "Hola Lucas, buenos días. ¿Que tal? Espero todo"
type textarea "x"
type textarea "Hola Lucas, buenos días. ¿Que tal? Espero todo"
type textarea "x"
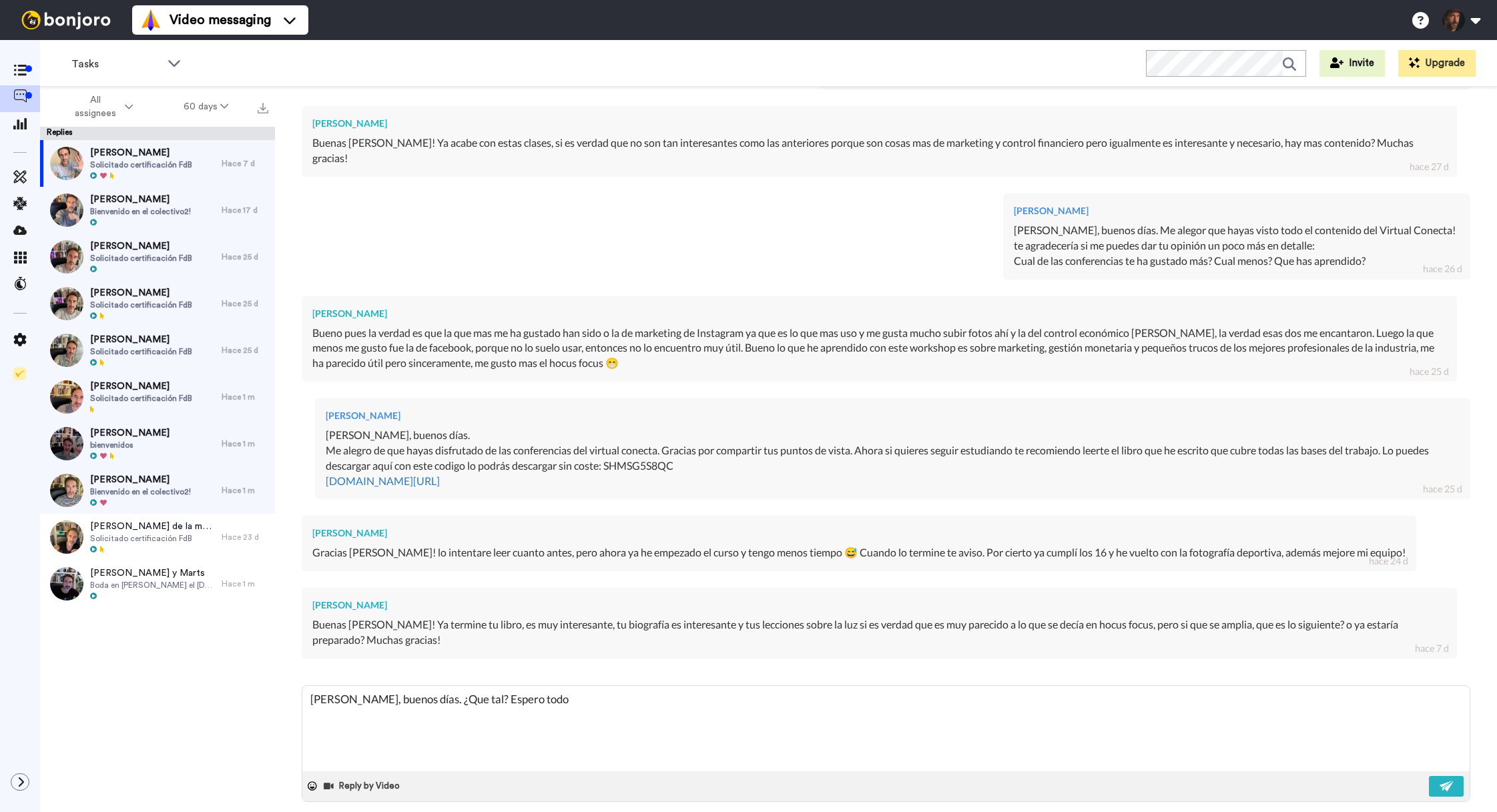
type textarea "Hola Lucas, buenos días. ¿Que tal? Espero todo b"
type textarea "x"
type textarea "Hola Lucas, buenos días. ¿Que tal? Espero todo bi"
type textarea "x"
type textarea "Hola Lucas, buenos días. ¿Que tal? Espero todo bie"
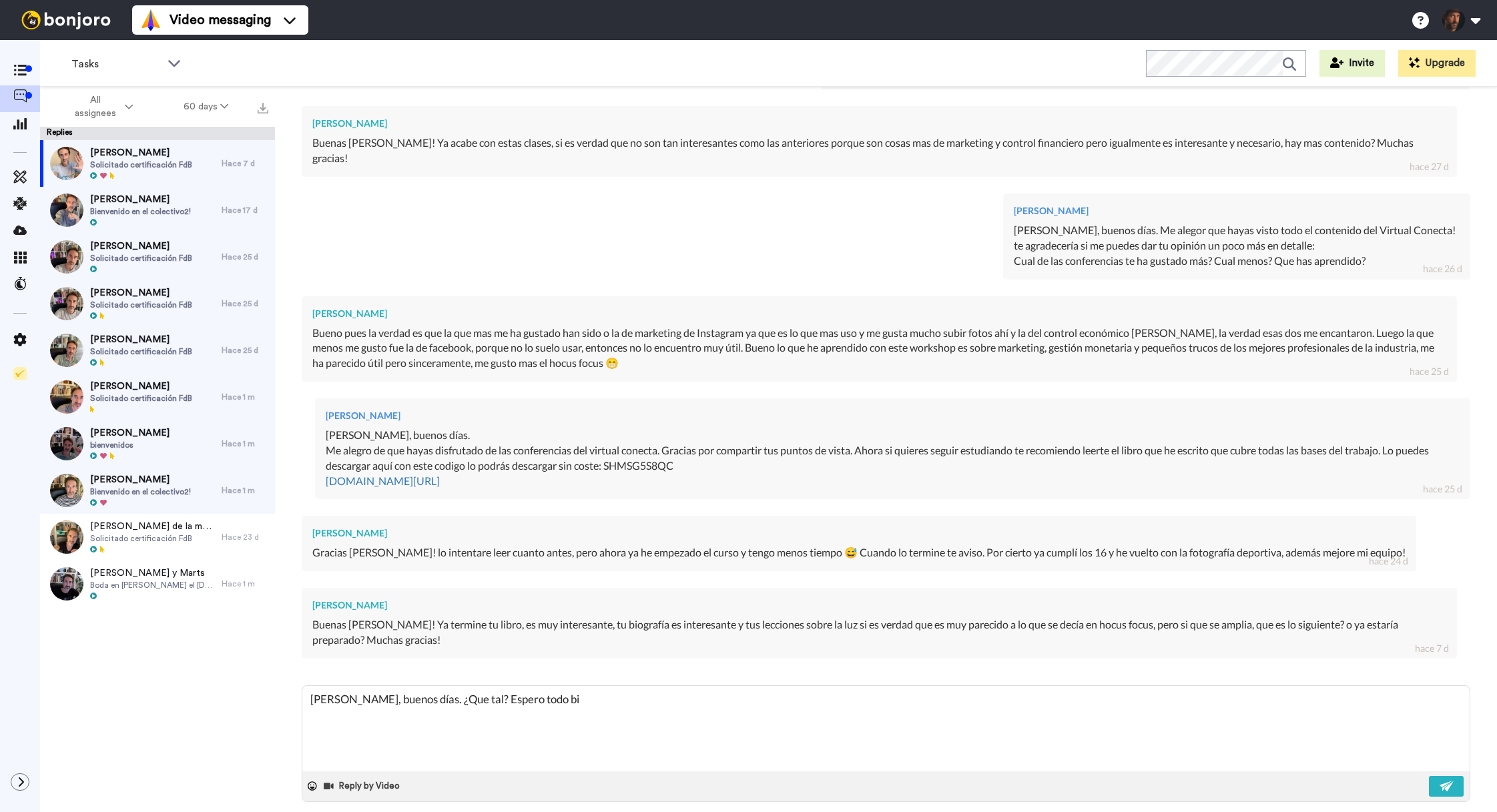
type textarea "x"
type textarea "Hola Lucas, buenos días. ¿Que tal? Espero todo bien"
type textarea "x"
type textarea "Hola Lucas, buenos días. ¿Que tal? Espero todo bien."
type textarea "x"
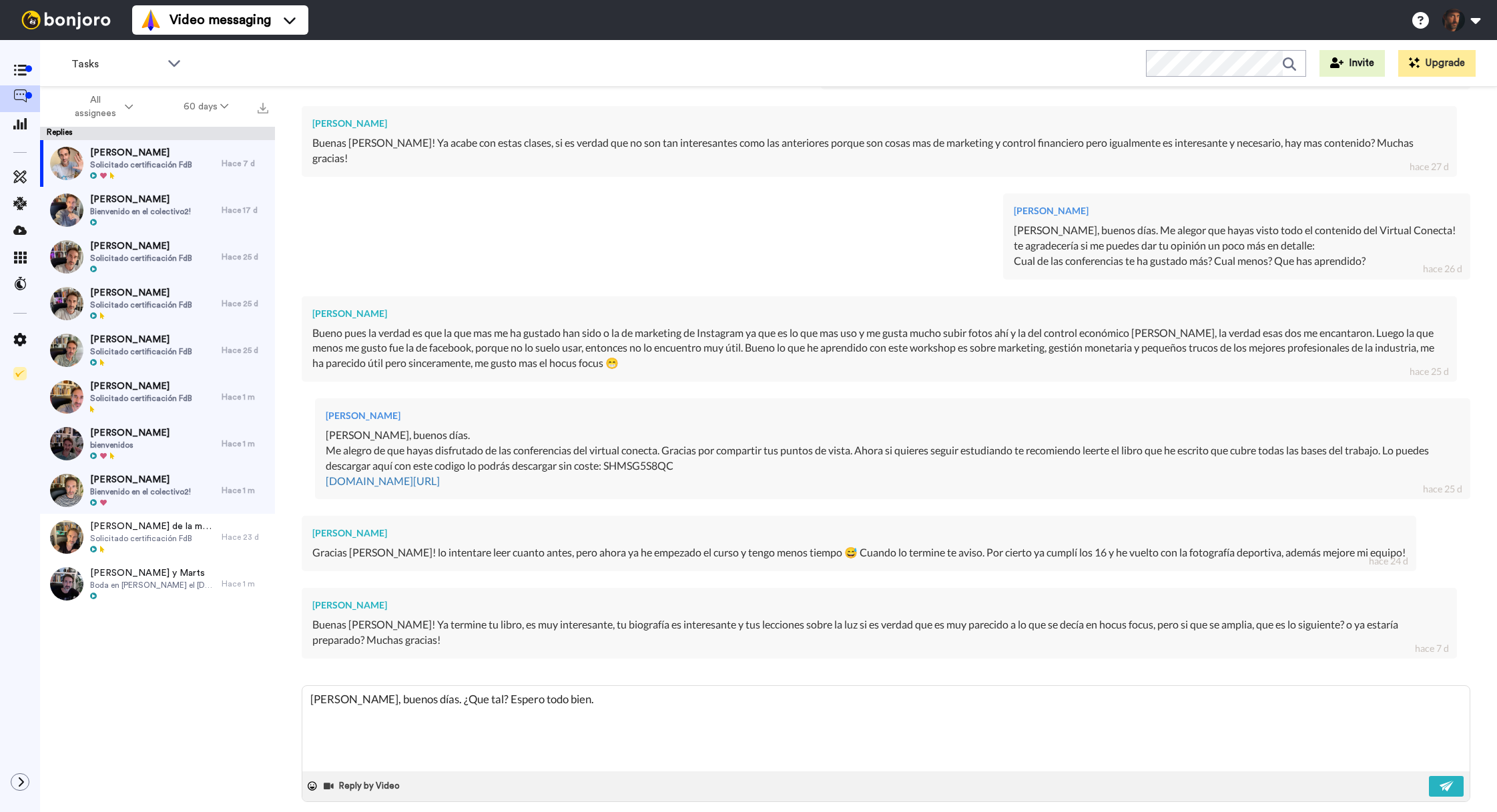
type textarea "Hola Lucas, buenos días. ¿Que tal? Espero todo bien."
type textarea "x"
type textarea "Hola Lucas, buenos días. ¿Que tal? Espero todo bien. G"
type textarea "x"
type textarea "Hola Lucas, buenos días. ¿Que tal? Espero todo bien. Gr"
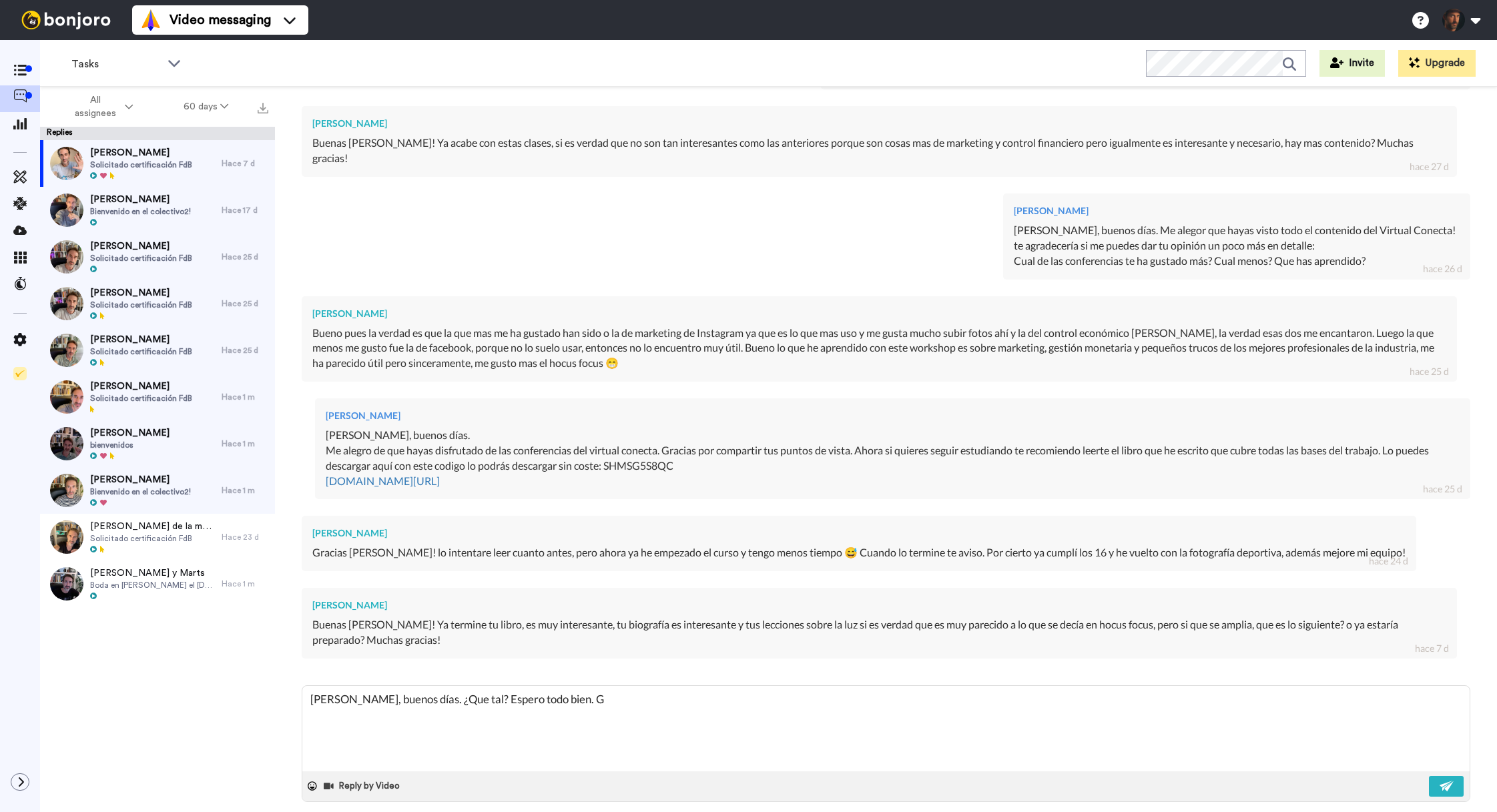
type textarea "x"
type textarea "Hola Lucas, buenos días. ¿Que tal? Espero todo bien. Gra"
type textarea "x"
type textarea "Hola Lucas, buenos días. ¿Que tal? Espero todo bien. Grac"
type textarea "x"
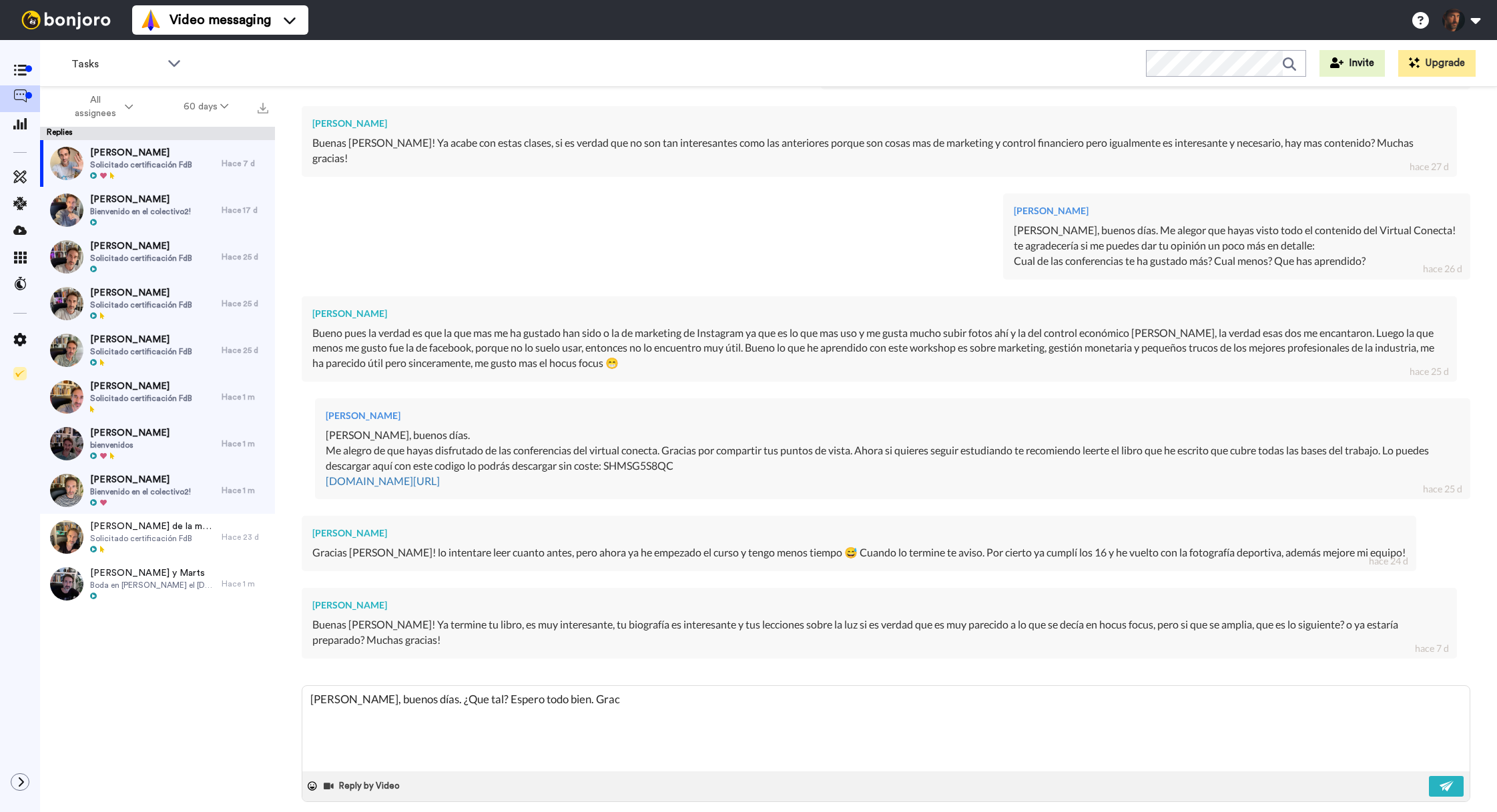
type textarea "Hola Lucas, buenos días. ¿Que tal? Espero todo bien. Graci"
type textarea "x"
type textarea "Hola Lucas, buenos días. ¿Que tal? Espero todo bien. Gracia"
type textarea "x"
type textarea "Hola Lucas, buenos días. ¿Que tal? Espero todo bien. Gracias"
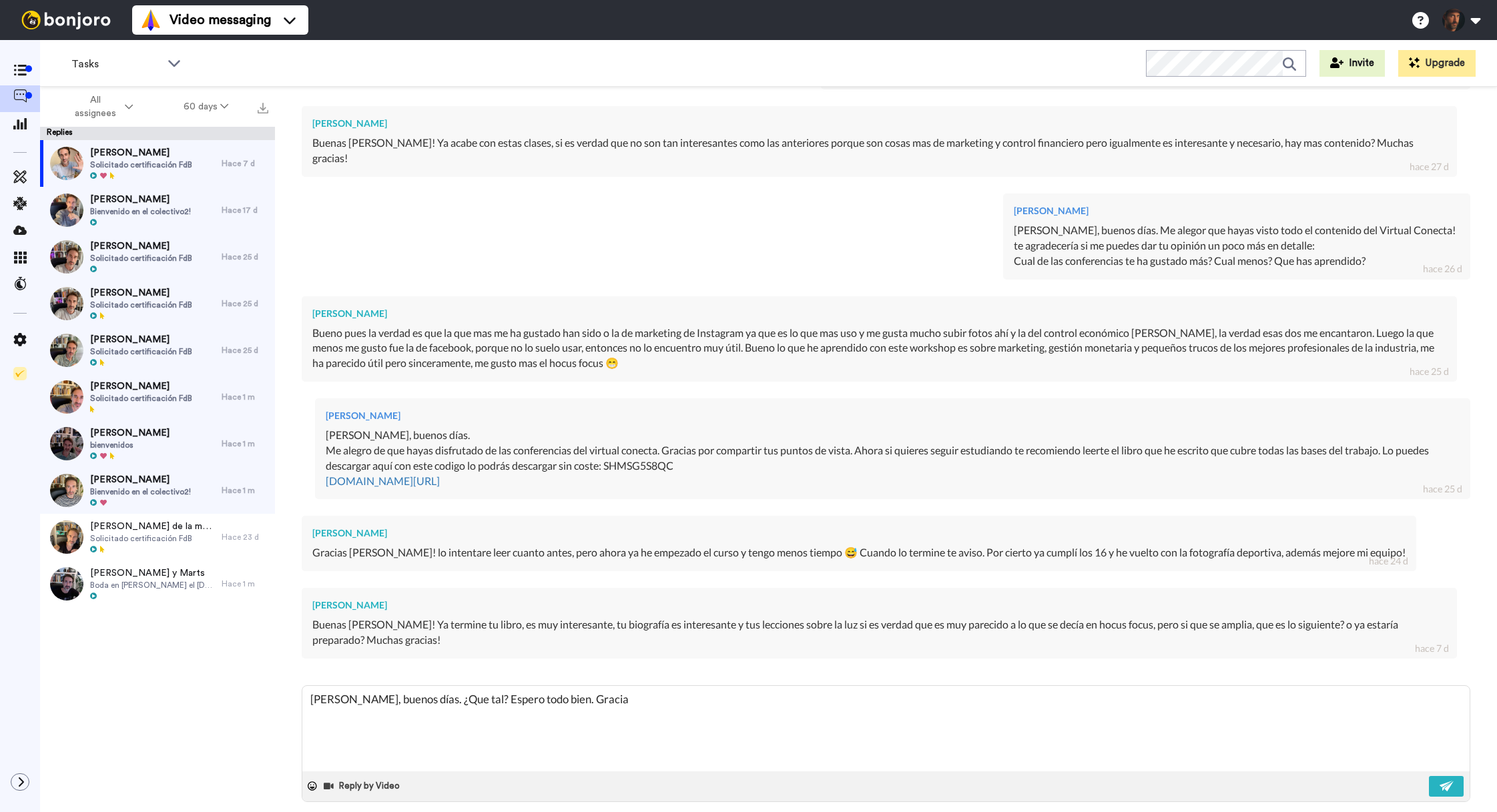
type textarea "x"
type textarea "Hola Lucas, buenos días. ¿Que tal? Espero todo bien. Gracias"
type textarea "x"
type textarea "Hola Lucas, buenos días. ¿Que tal? Espero todo bien. Gracias p"
type textarea "x"
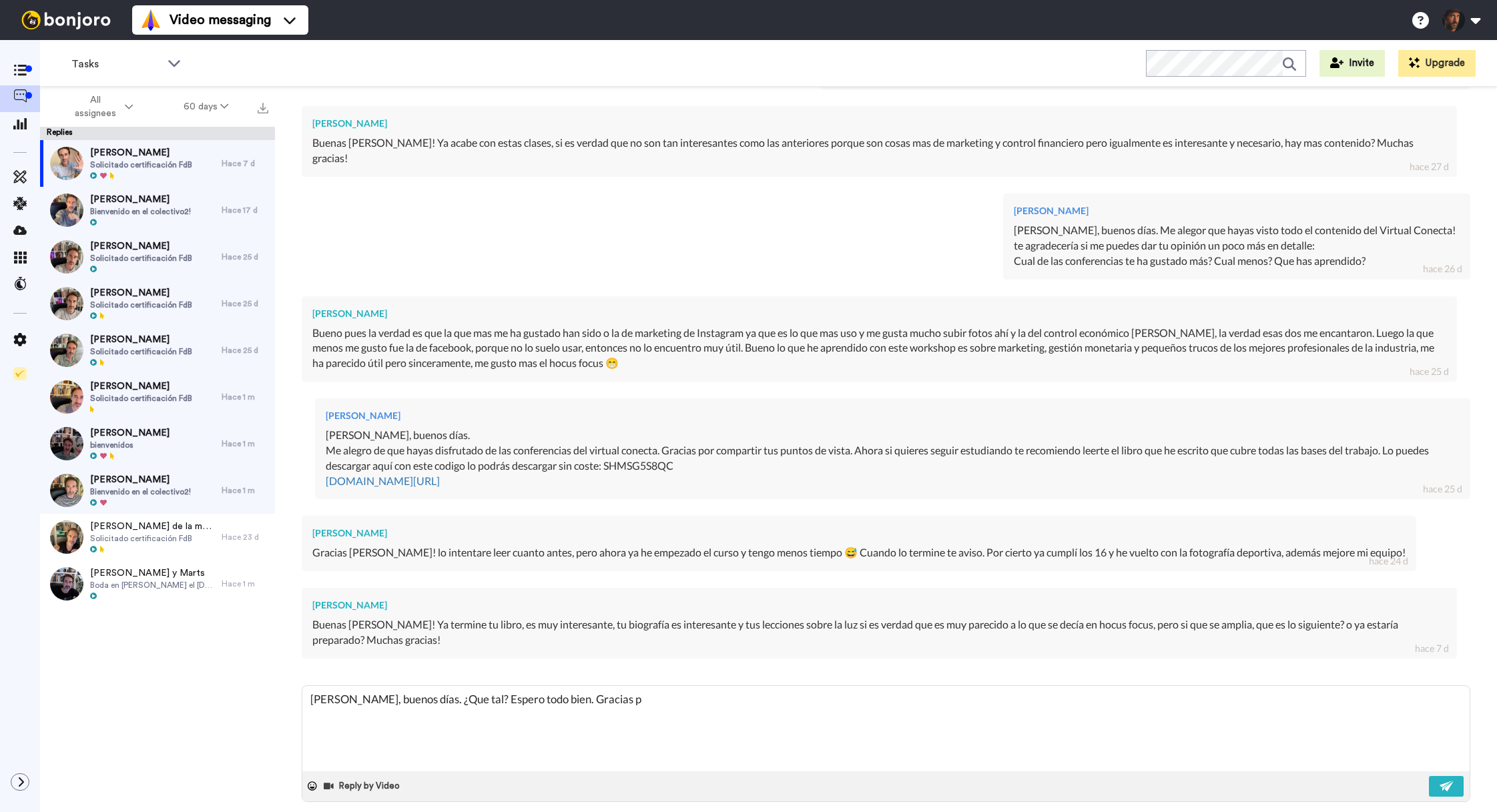
type textarea "Hola Lucas, buenos días. ¿Que tal? Espero todo bien. Gracias po"
type textarea "x"
type textarea "Hola Lucas, buenos días. ¿Que tal? Espero todo bien. Gracias por"
type textarea "x"
type textarea "Hola Lucas, buenos días. ¿Que tal? Espero todo bien. Gracias por"
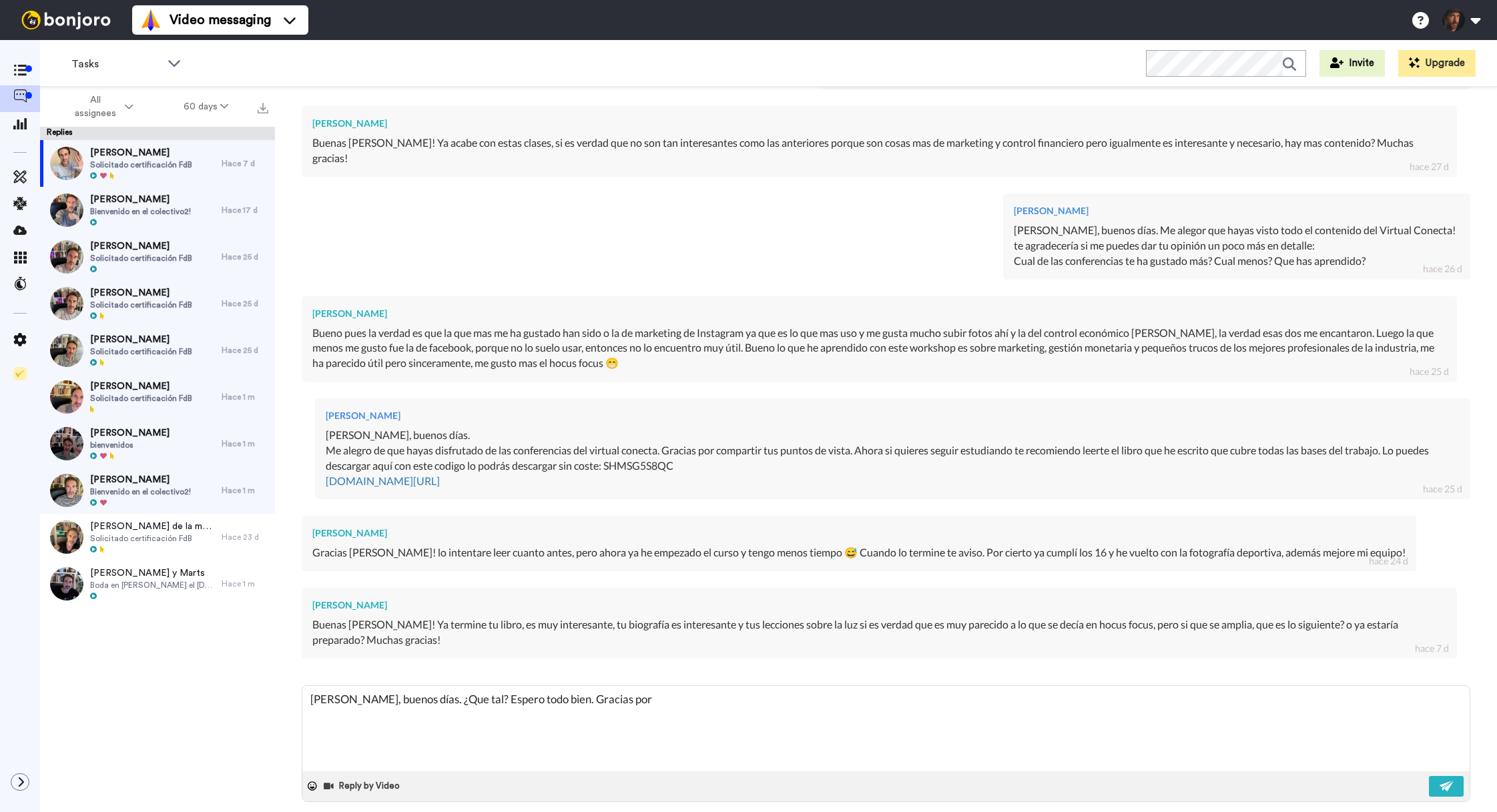
type textarea "x"
type textarea "Hola Lucas, buenos días. ¿Que tal? Espero todo bien. Gracias por."
type textarea "x"
type textarea "Hola Lucas, buenos días. ¿Que tal? Espero todo bien. Gracias por."
type textarea "x"
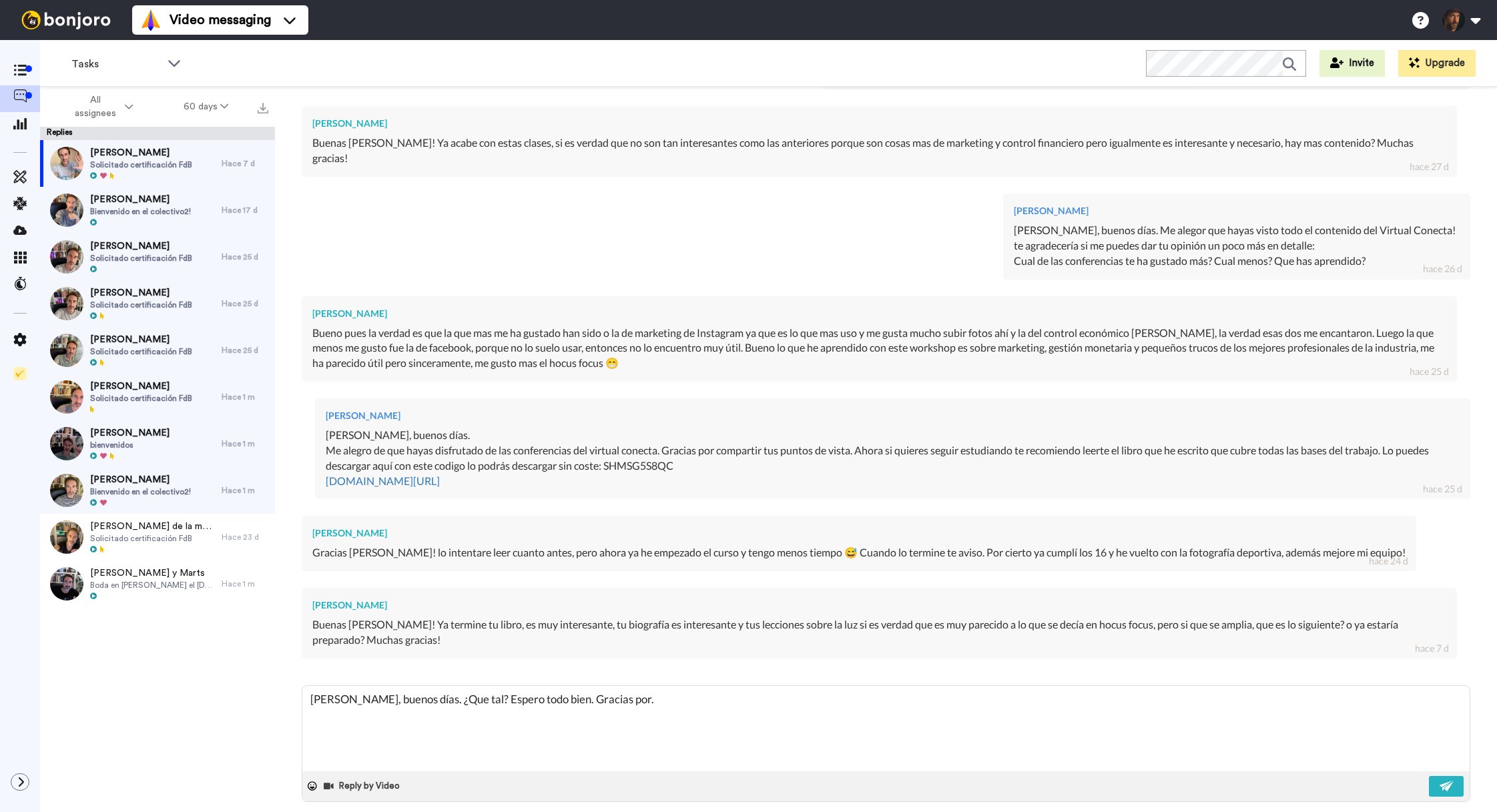
type textarea "Hola Lucas, buenos días. ¿Que tal? Espero todo bien. Gracias por"
type textarea "x"
type textarea "Hola Lucas, buenos días. ¿Que tal? Espero todo bien. Gracias por"
type textarea "x"
type textarea "Hola Lucas, buenos días. ¿Que tal? Espero todo bien. Gracias por"
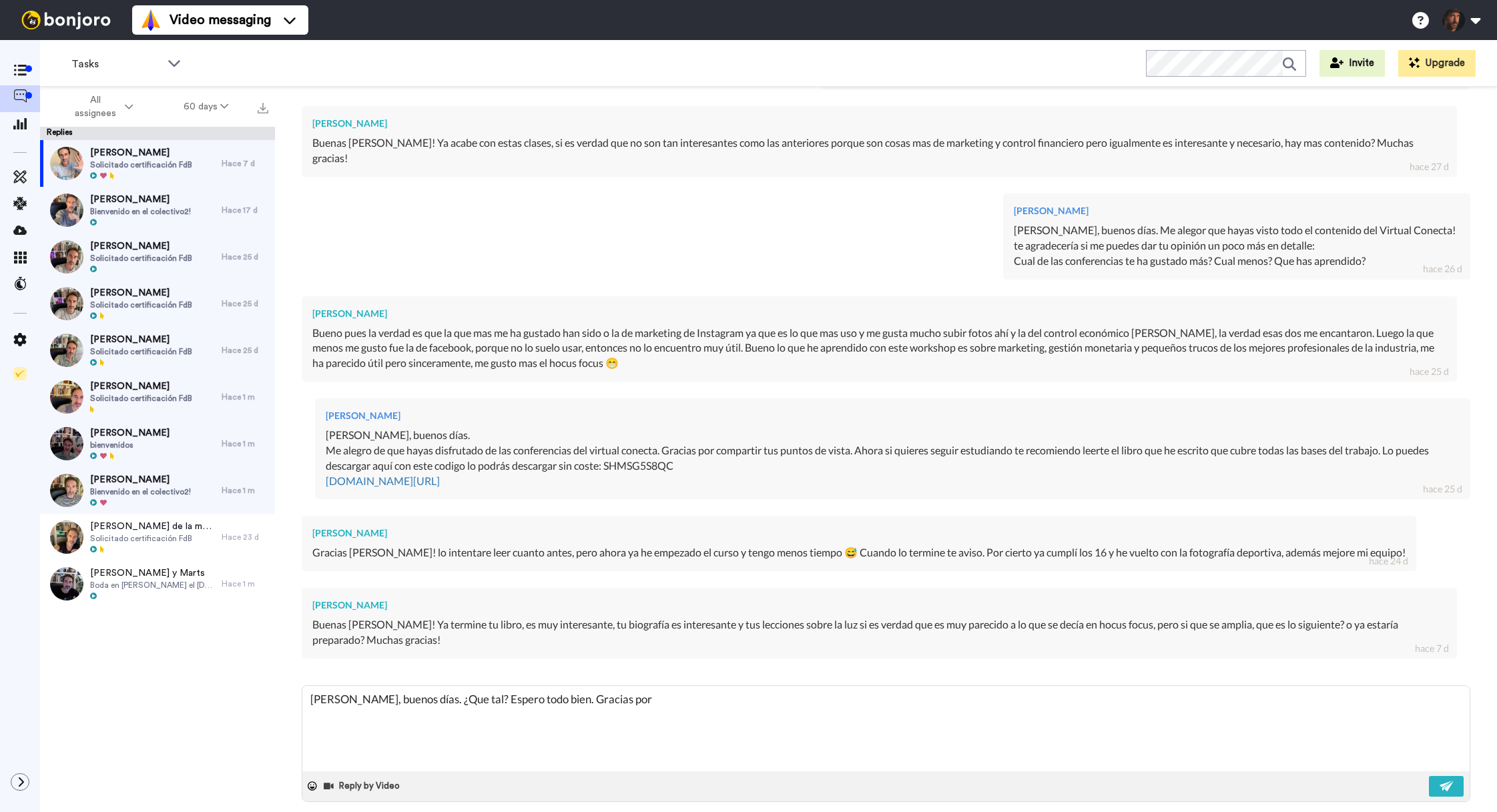
type textarea "x"
type textarea "Hola Lucas, buenos días. ¿Que tal? Espero todo bien. Gracias por t"
type textarea "x"
type textarea "Hola Lucas, buenos días. ¿Que tal? Espero todo bien. Gracias por tu"
type textarea "x"
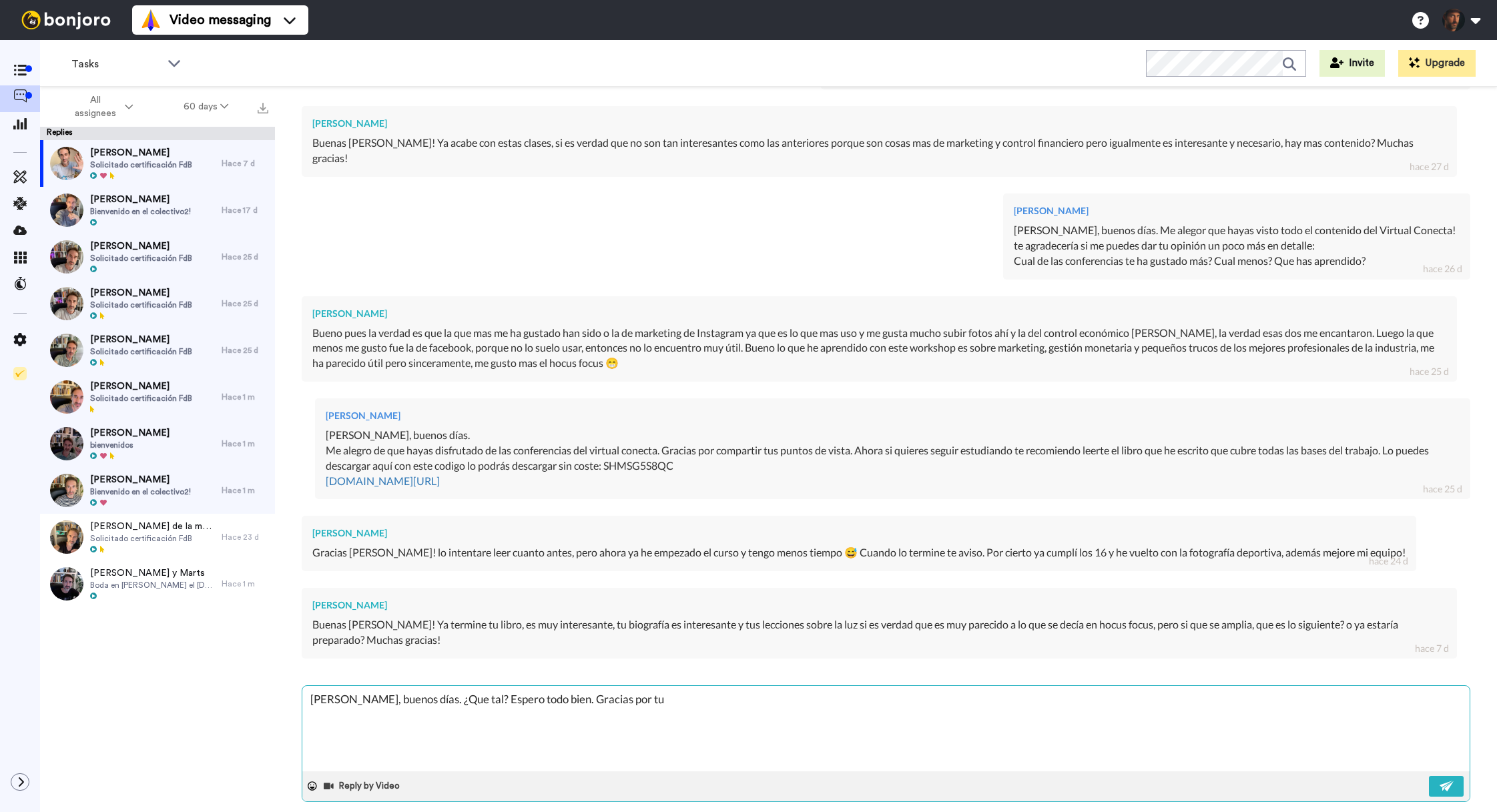
type textarea "Hola Lucas, buenos días. ¿Que tal? Espero todo bien. Gracias por tus"
type textarea "x"
type textarea "Hola Lucas, buenos días. ¿Que tal? Espero todo bien. Gracias por tus"
type textarea "x"
type textarea "Hola Lucas, buenos días. ¿Que tal? Espero todo bien. Gracias por tus c"
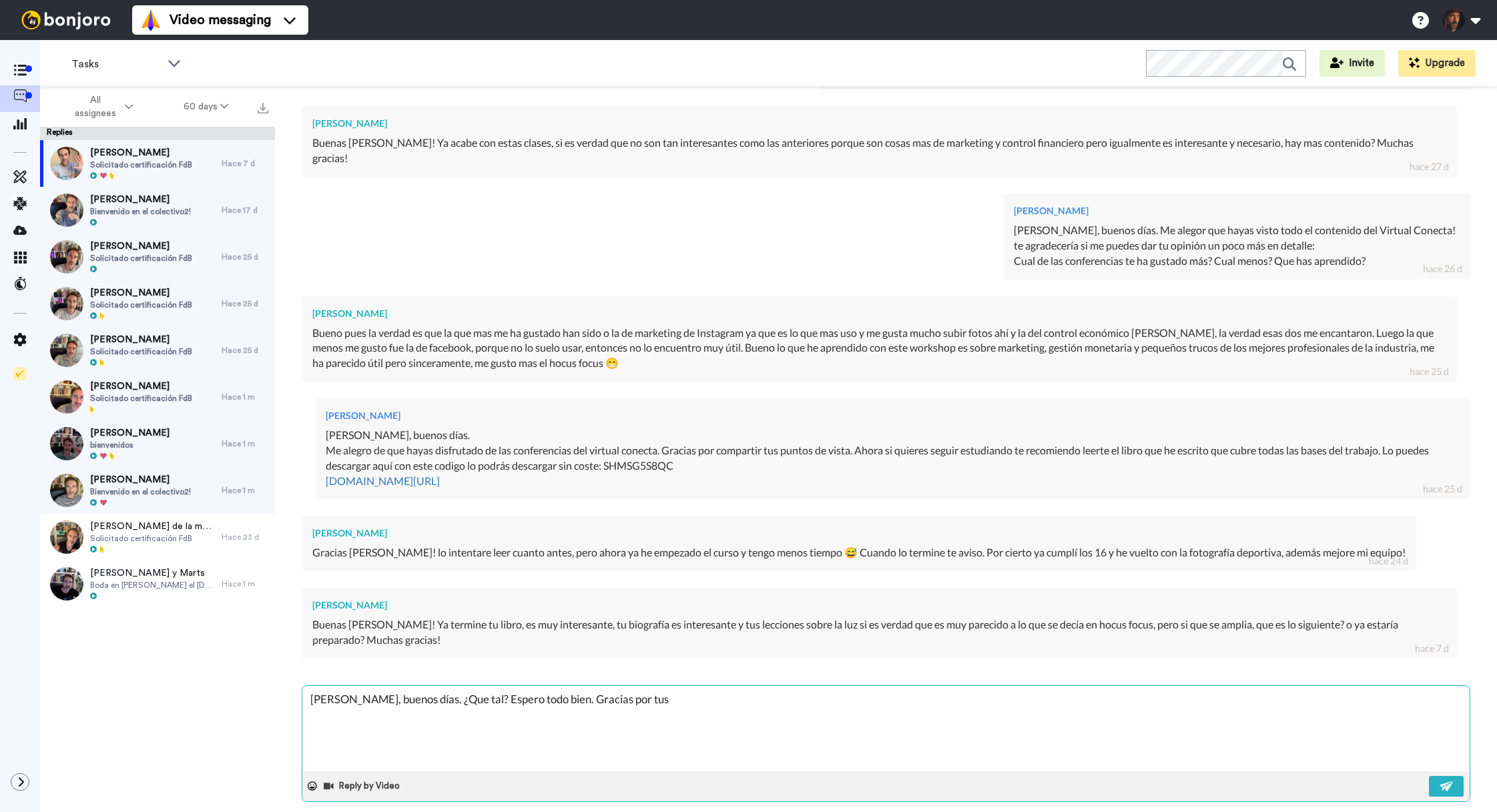
type textarea "x"
type textarea "Hola Lucas, buenos días. ¿Que tal? Espero todo bien. Gracias por tus co"
type textarea "x"
type textarea "Hola Lucas, buenos días. ¿Que tal? Espero todo bien. Gracias por tus com"
type textarea "x"
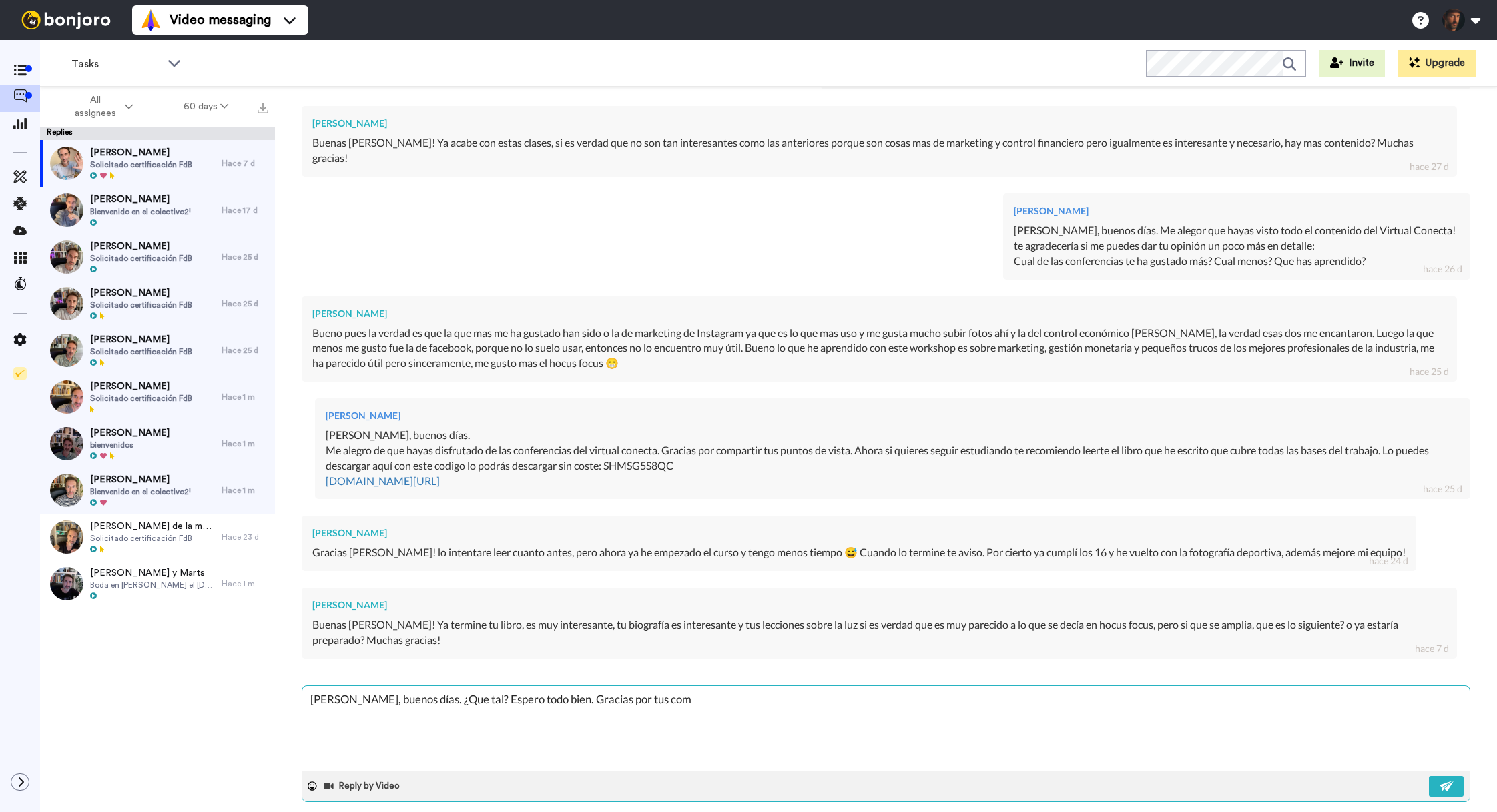
type textarea "Hola Lucas, buenos días. ¿Que tal? Espero todo bien. Gracias por tus come"
type textarea "x"
type textarea "Hola Lucas, buenos días. ¿Que tal? Espero todo bien. Gracias por tus comen"
type textarea "x"
type textarea "Hola Lucas, buenos días. ¿Que tal? Espero todo bien. Gracias por tus coment"
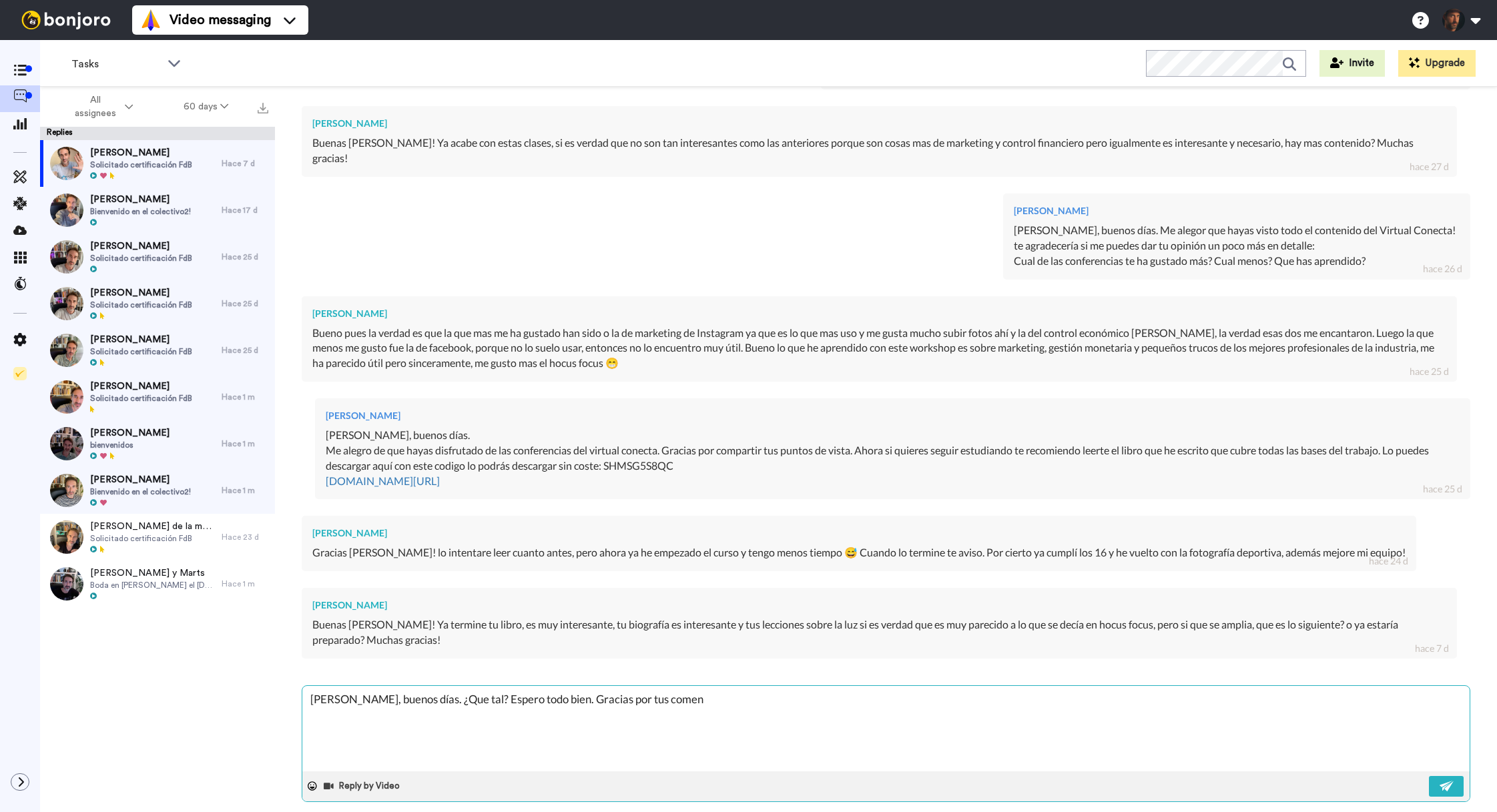
type textarea "x"
type textarea "Hola Lucas, buenos días. ¿Que tal? Espero todo bien. Gracias por tus comenta"
type textarea "x"
type textarea "Hola Lucas, buenos días. ¿Que tal? Espero todo bien. Gracias por tus comentar"
type textarea "x"
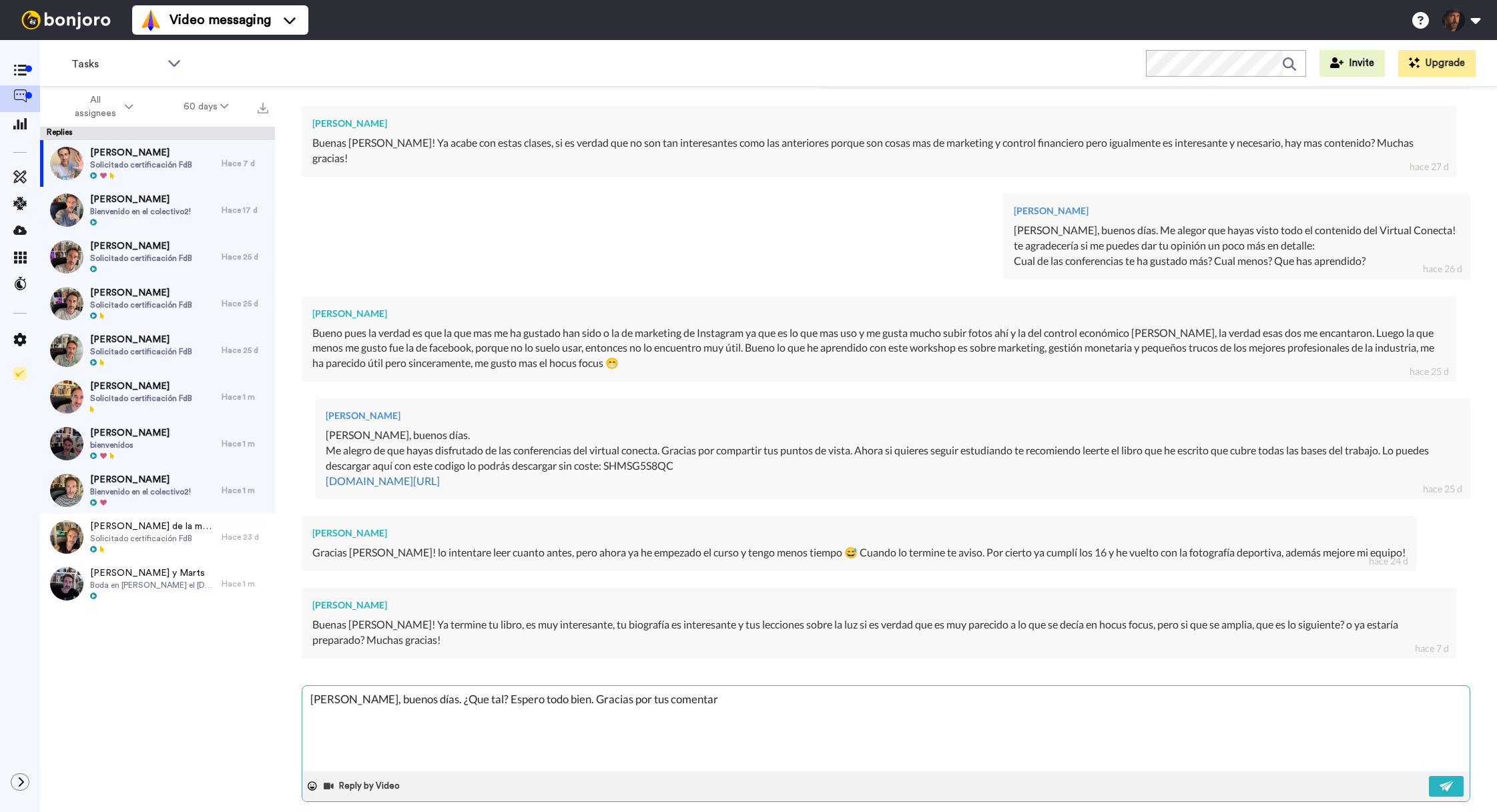
type textarea "Hola Lucas, buenos días. ¿Que tal? Espero todo bien. Gracias por tus comentari"
type textarea "x"
type textarea "Hola Lucas, buenos días. ¿Que tal? Espero todo bien. Gracias por tus comentario"
type textarea "x"
type textarea "Hola Lucas, buenos días. ¿Que tal? Espero todo bien. Gracias por tus comentarios"
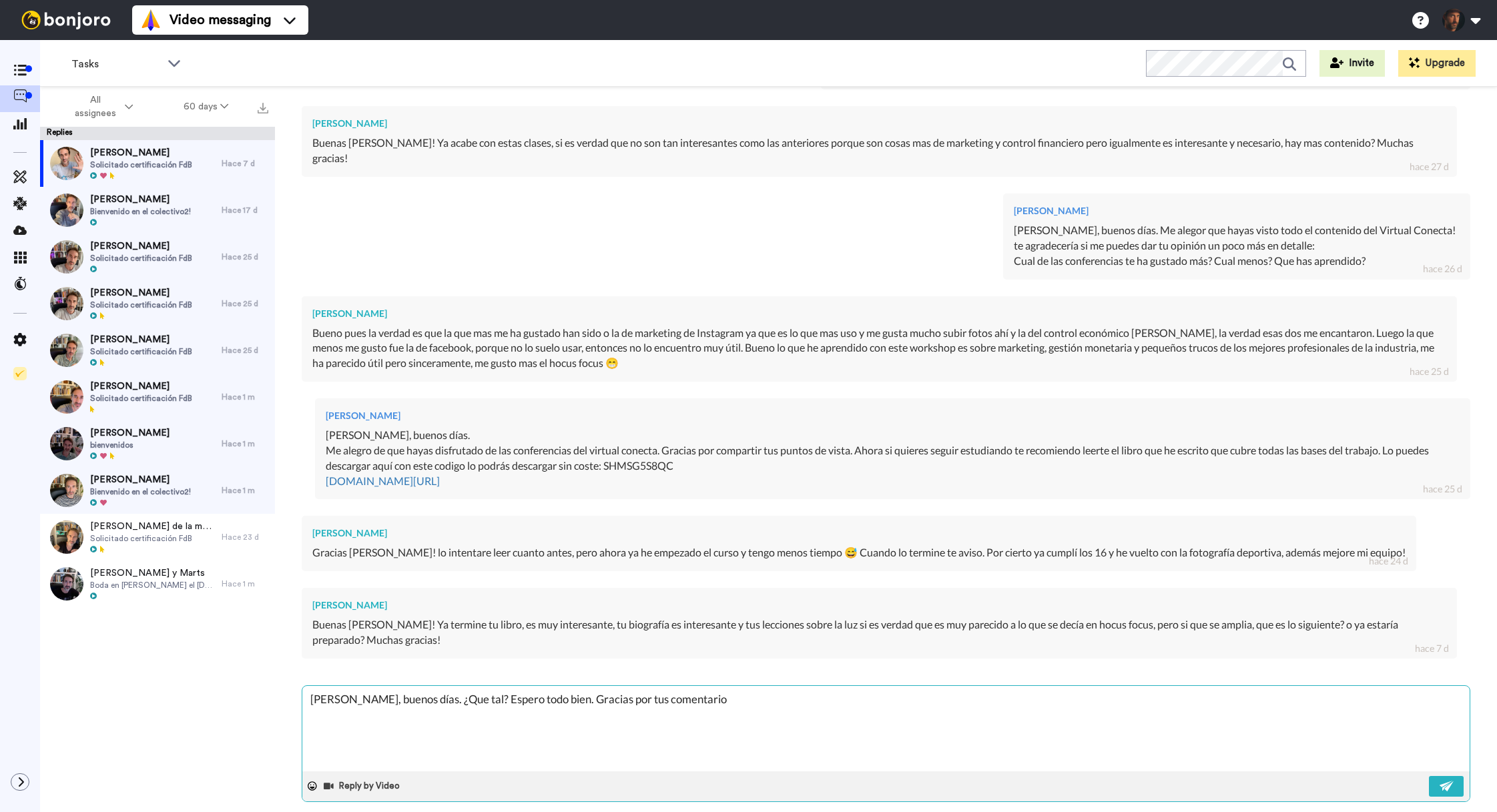
type textarea "x"
type textarea "Hola Lucas, buenos días. ¿Que tal? Espero todo bien. Gracias por tus comentarios"
type textarea "x"
type textarea "Hola Lucas, buenos días. ¿Que tal? Espero todo bien. Gracias por tus comentario…"
type textarea "x"
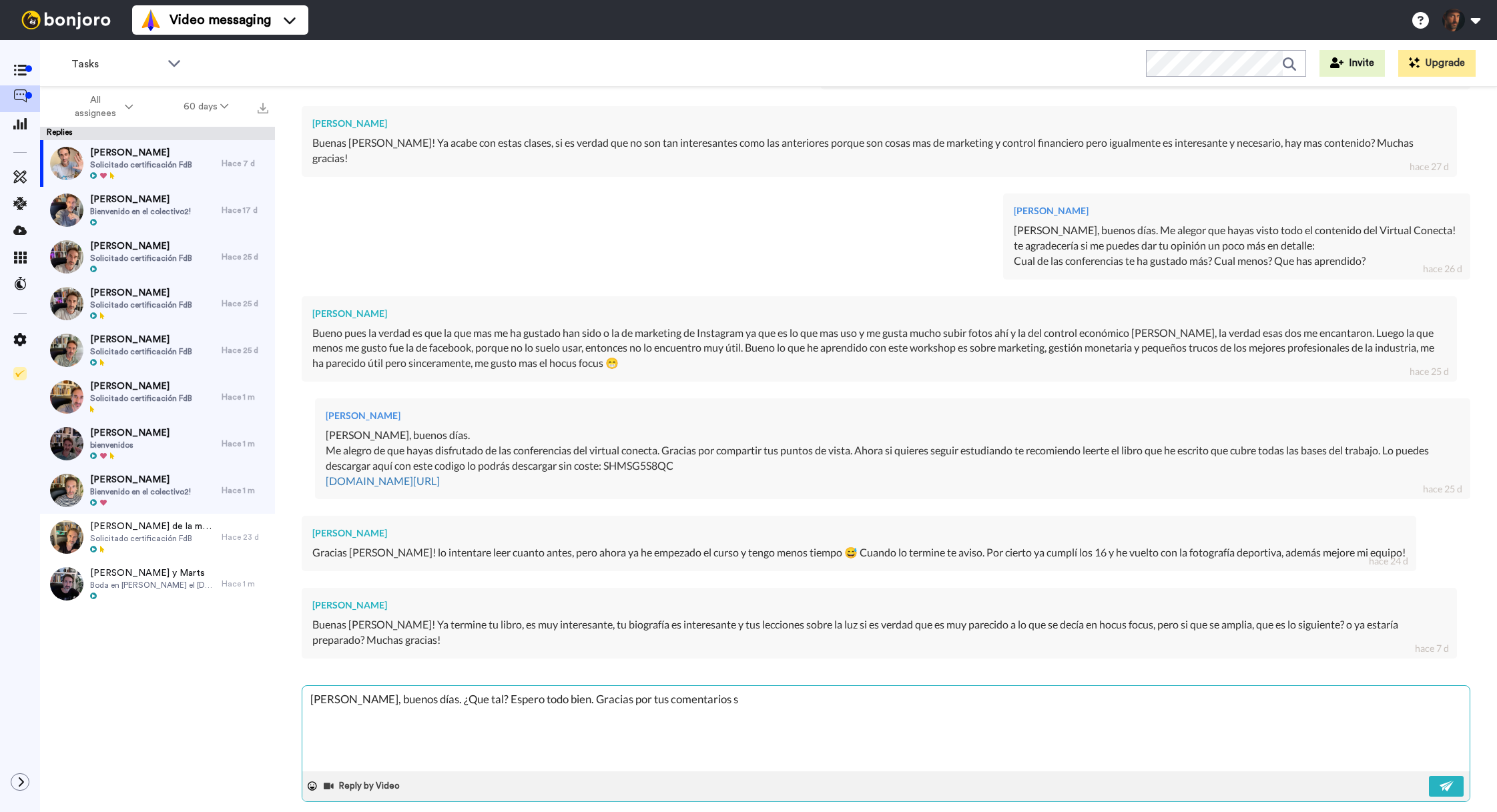
type textarea "Hola Lucas, buenos días. ¿Que tal? Espero todo bien. Gracias por tus comentario…"
type textarea "x"
type textarea "Hola Lucas, buenos días. ¿Que tal? Espero todo bien. Gracias por tus comentario…"
type textarea "x"
type textarea "Hola Lucas, buenos días. ¿Que tal? Espero todo bien. Gracias por tus comentario…"
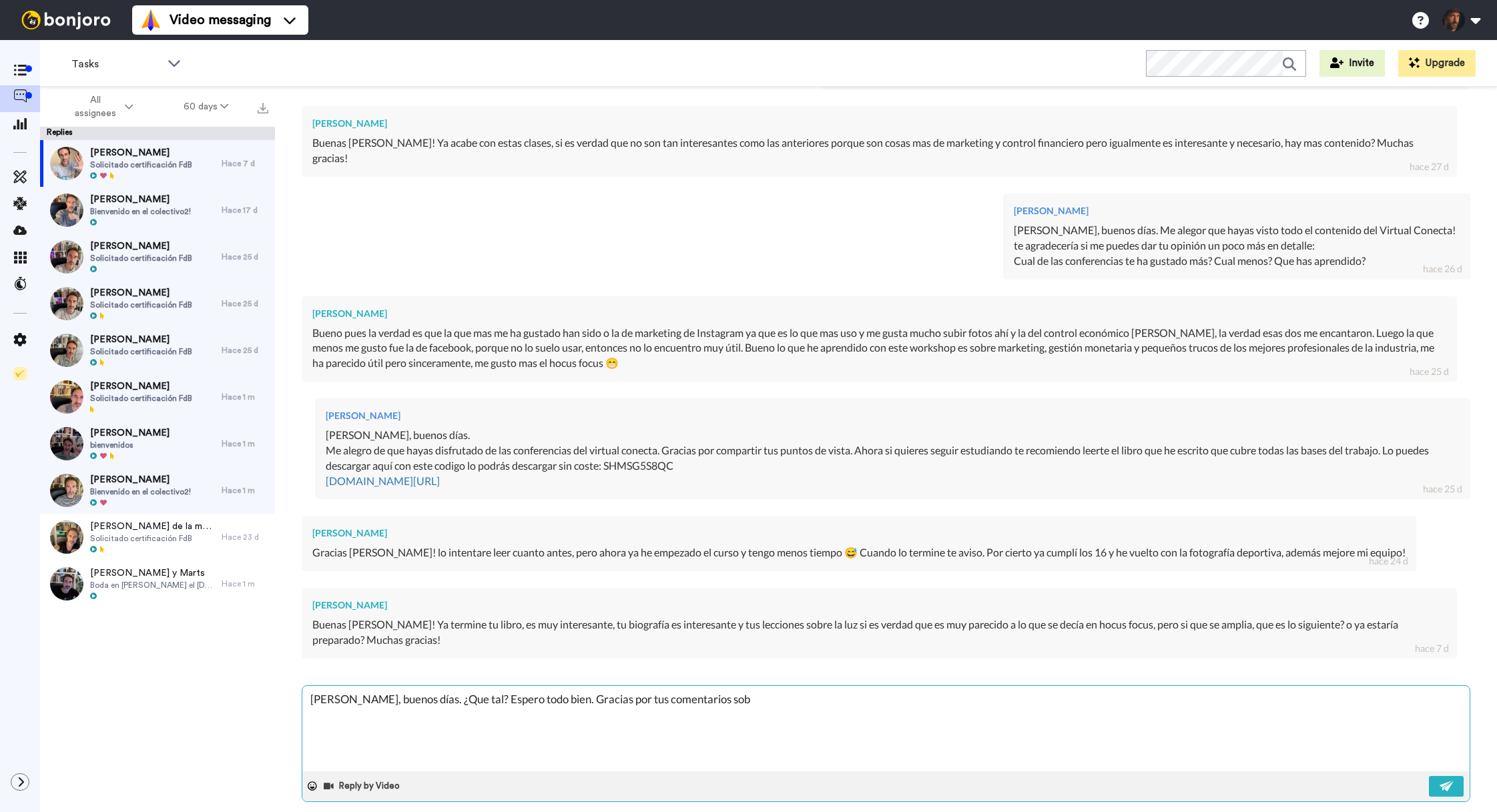
type textarea "x"
type textarea "Hola Lucas, buenos días. ¿Que tal? Espero todo bien. Gracias por tus comentario…"
type textarea "x"
type textarea "Hola Lucas, buenos días. ¿Que tal? Espero todo bien. Gracias por tus comentario…"
type textarea "x"
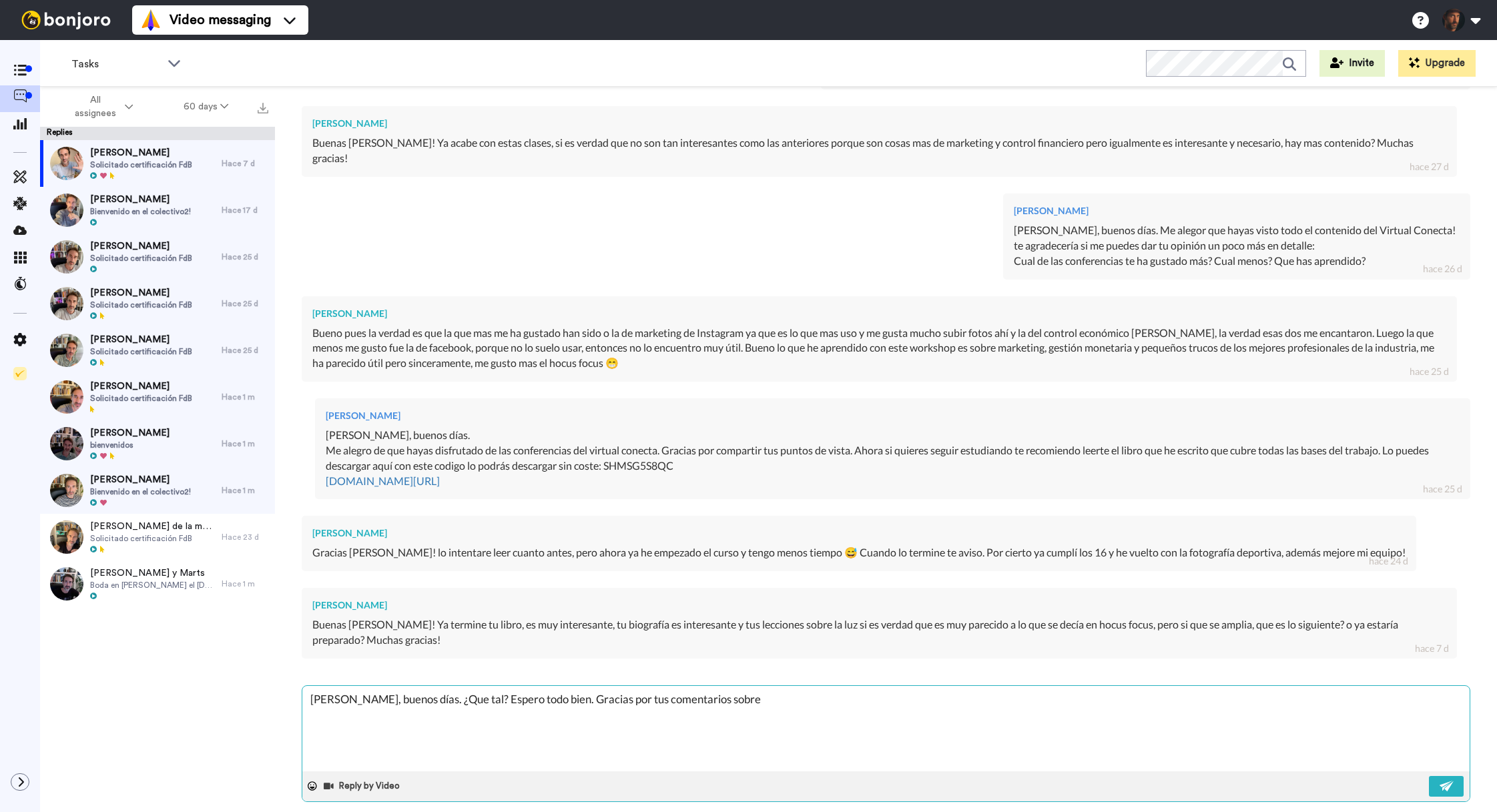
type textarea "Hola Lucas, buenos días. ¿Que tal? Espero todo bien. Gracias por tus comentario…"
type textarea "x"
type textarea "Hola Lucas, buenos días. ¿Que tal? Espero todo bien. Gracias por tus comentario…"
type textarea "x"
type textarea "Hola Lucas, buenos días. ¿Que tal? Espero todo bien. Gracias por tus comentario…"
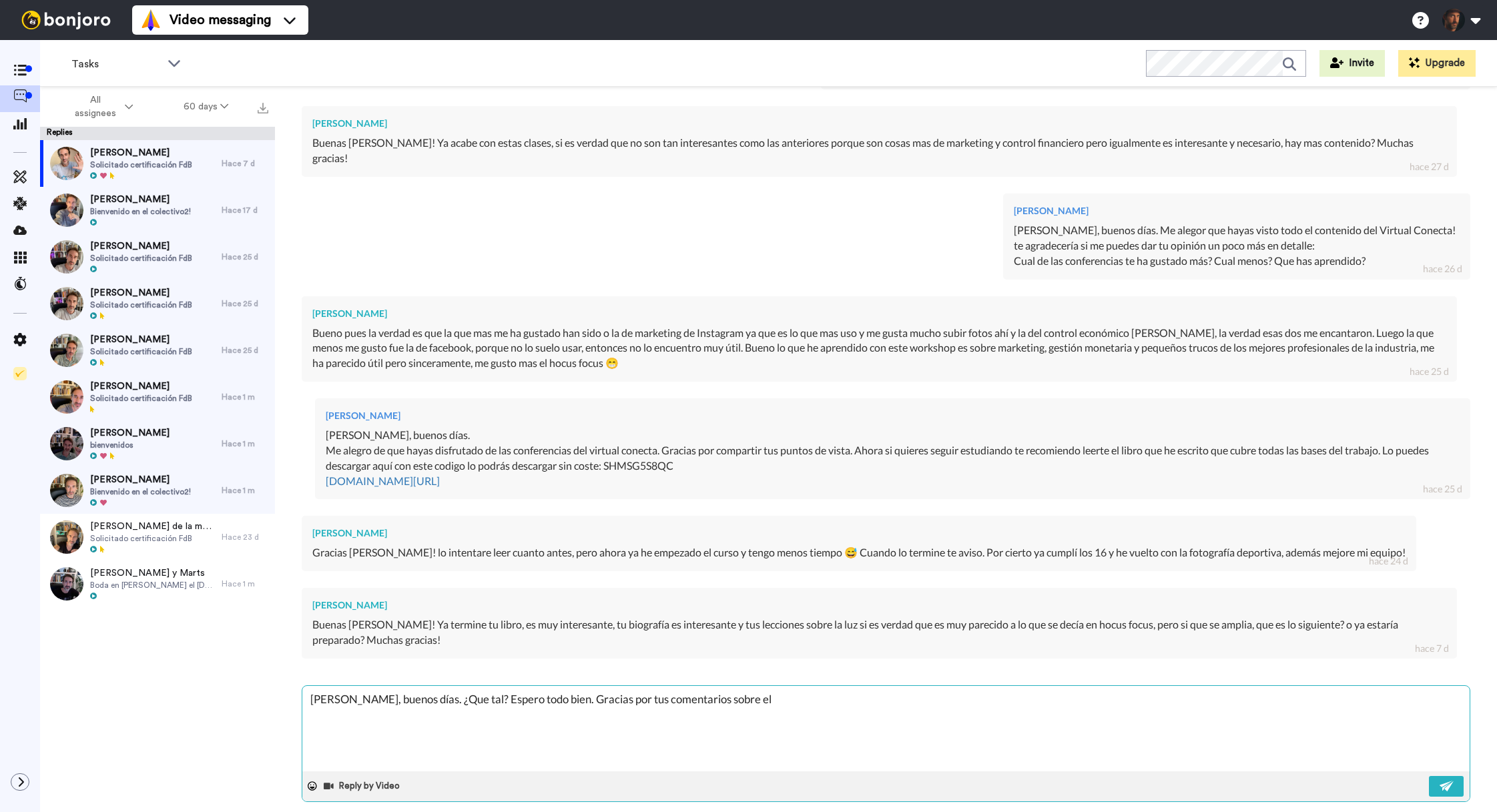
type textarea "x"
type textarea "Hola Lucas, buenos días. ¿Que tal? Espero todo bien. Gracias por tus comentario…"
type textarea "x"
type textarea "Hola Lucas, buenos días. ¿Que tal? Espero todo bien. Gracias por tus comentario…"
type textarea "x"
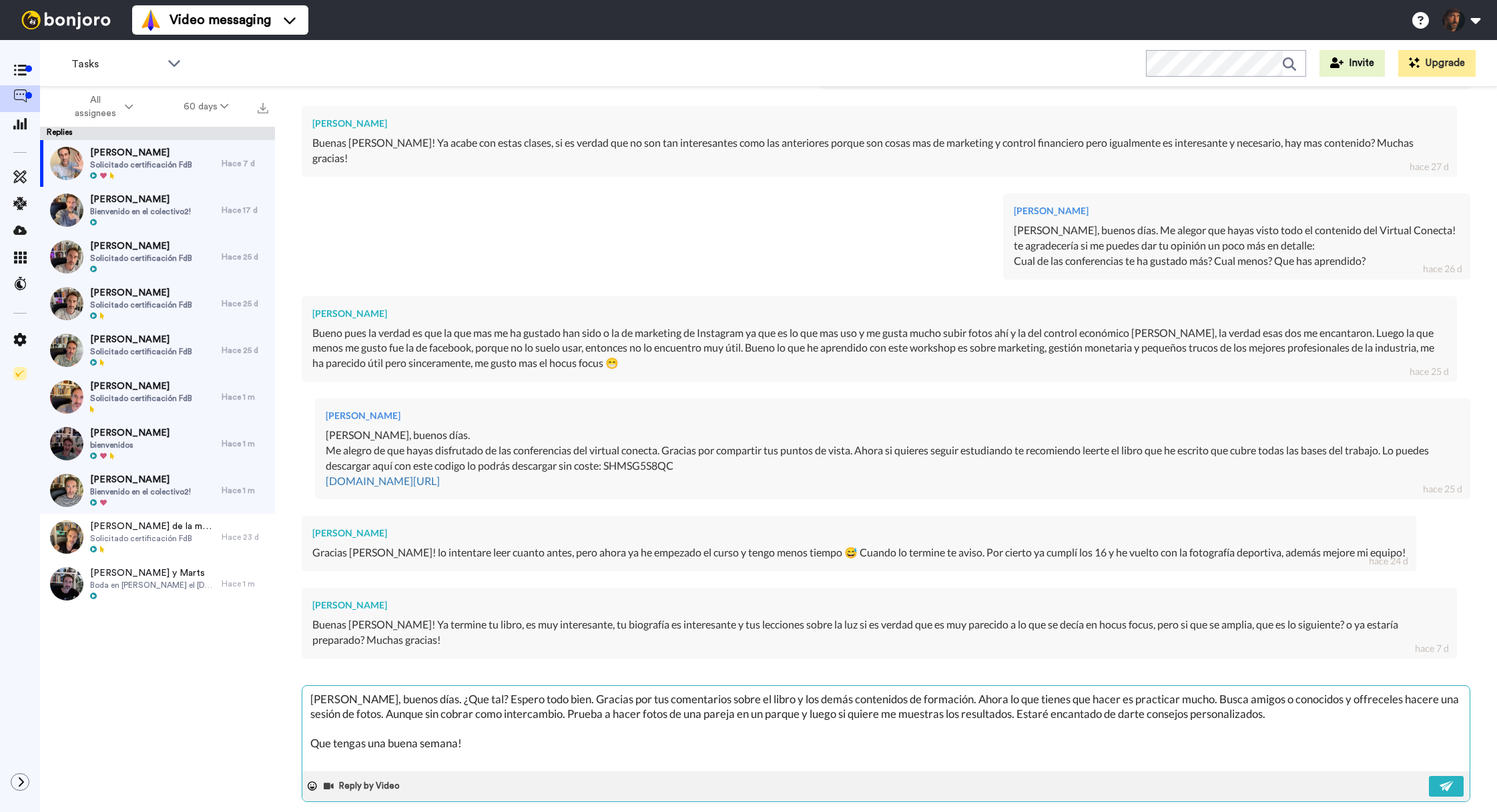
click at [505, 712] on textarea "Hola Lucas, buenos días. ¿Que tal? Espero todo bien. Gracias por tus comentario…" at bounding box center [886, 728] width 1167 height 85
click at [1441, 781] on img at bounding box center [1446, 786] width 15 height 11
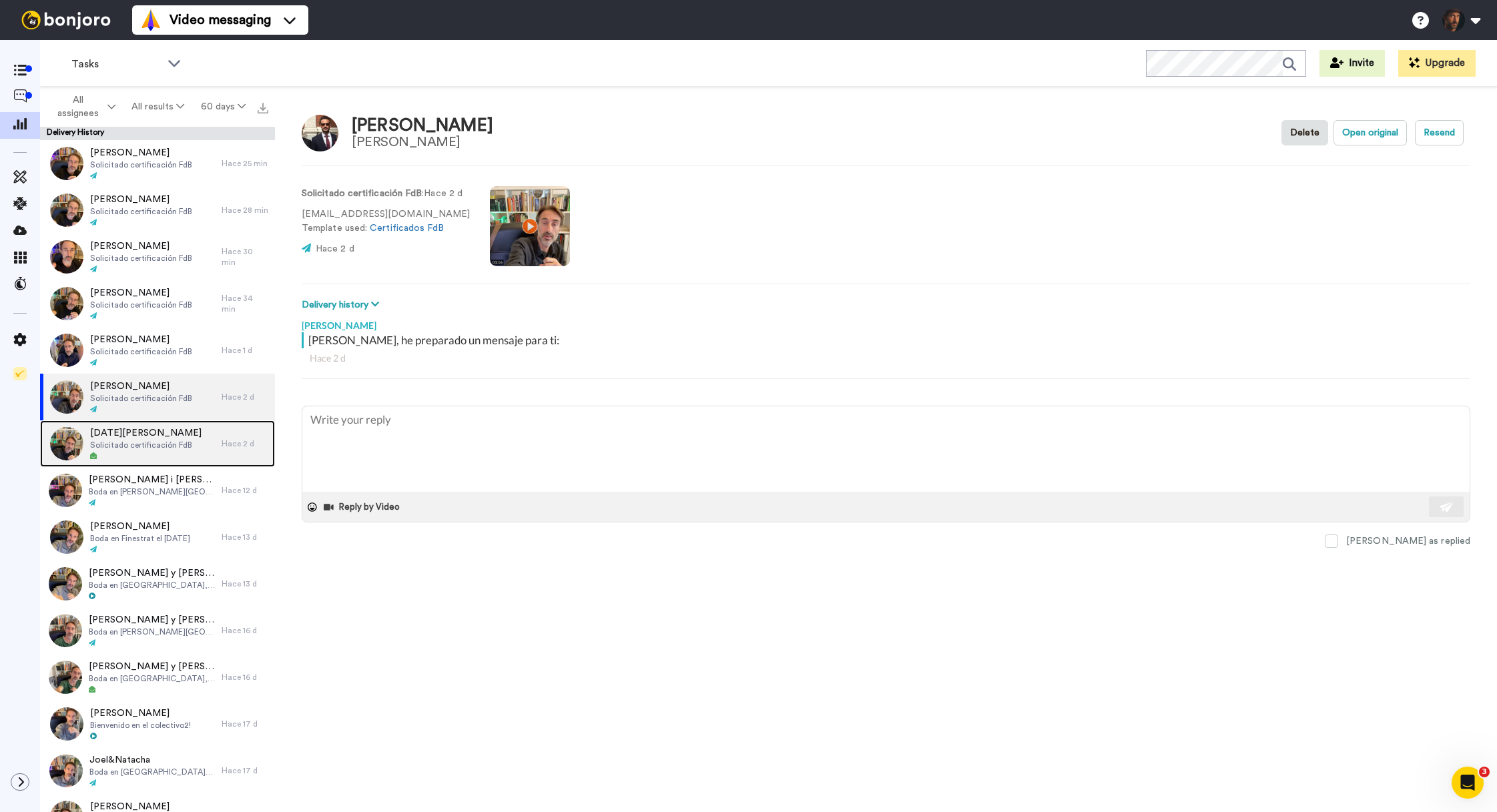
click at [160, 430] on span "[DATE][PERSON_NAME]" at bounding box center [145, 432] width 111 height 13
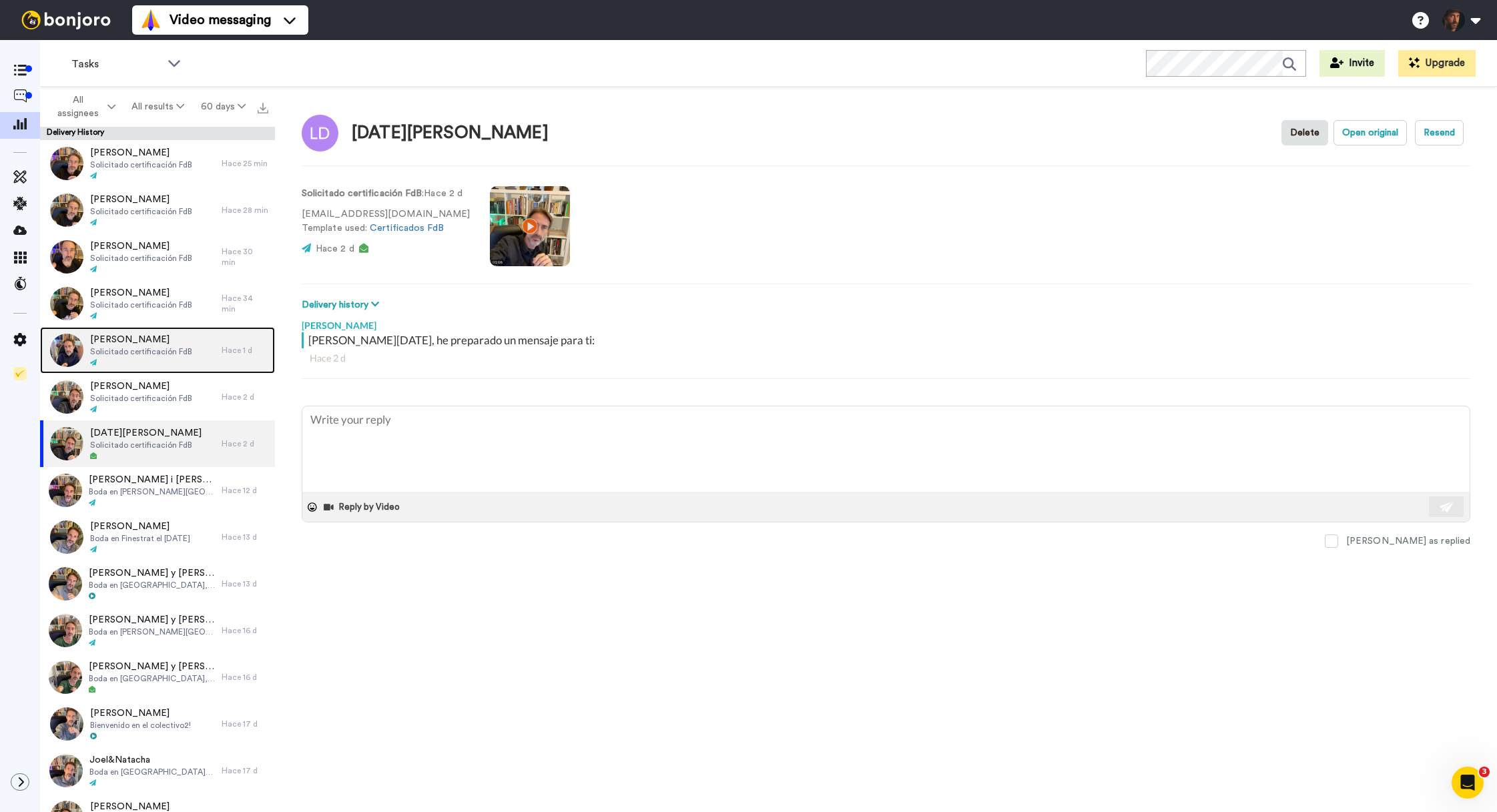
click at [140, 349] on span "Solicitado certificación FdB" at bounding box center [141, 351] width 102 height 11
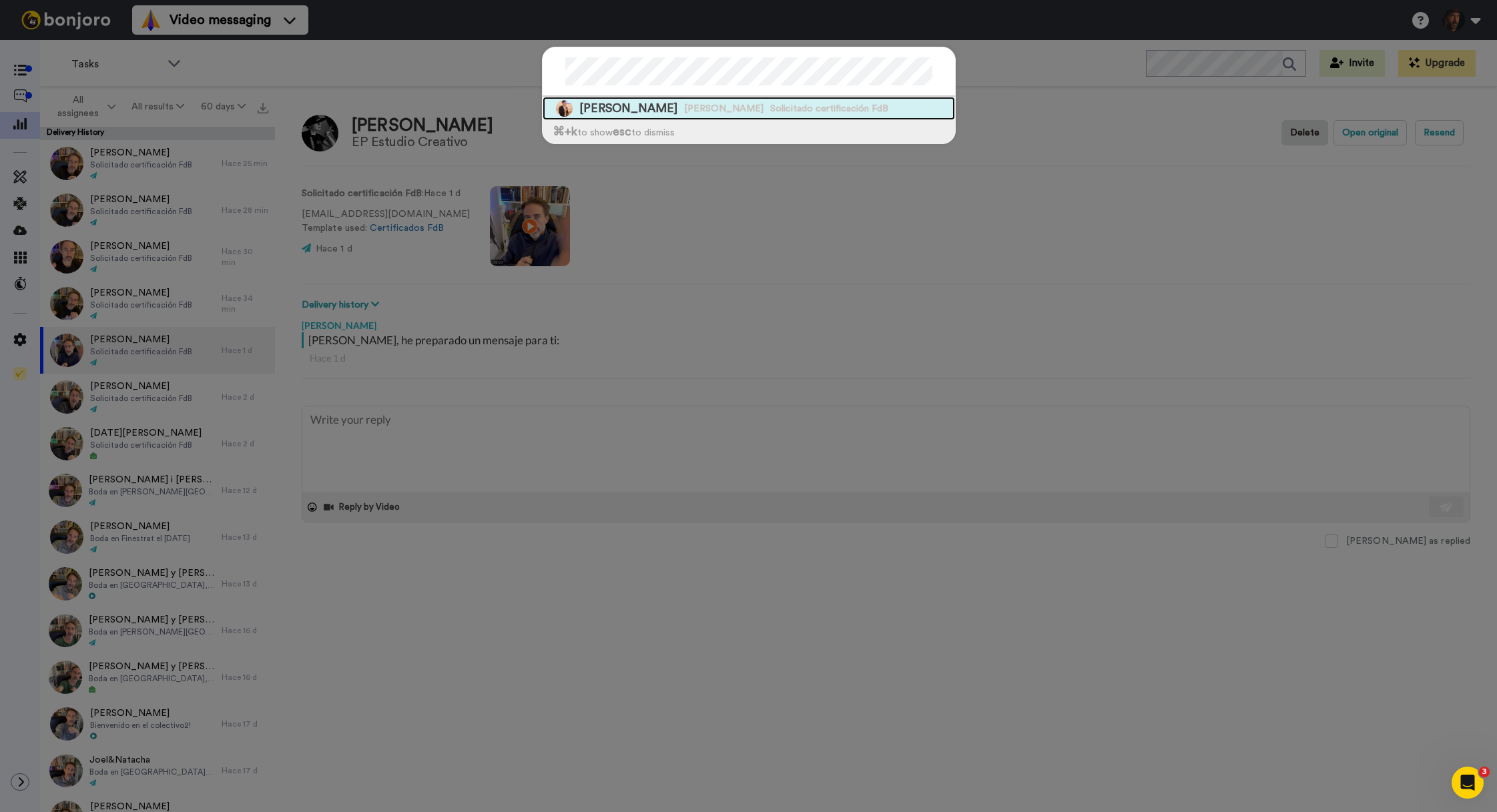
click at [770, 107] on span "Solicitado certificación FdB" at bounding box center [829, 109] width 118 height 13
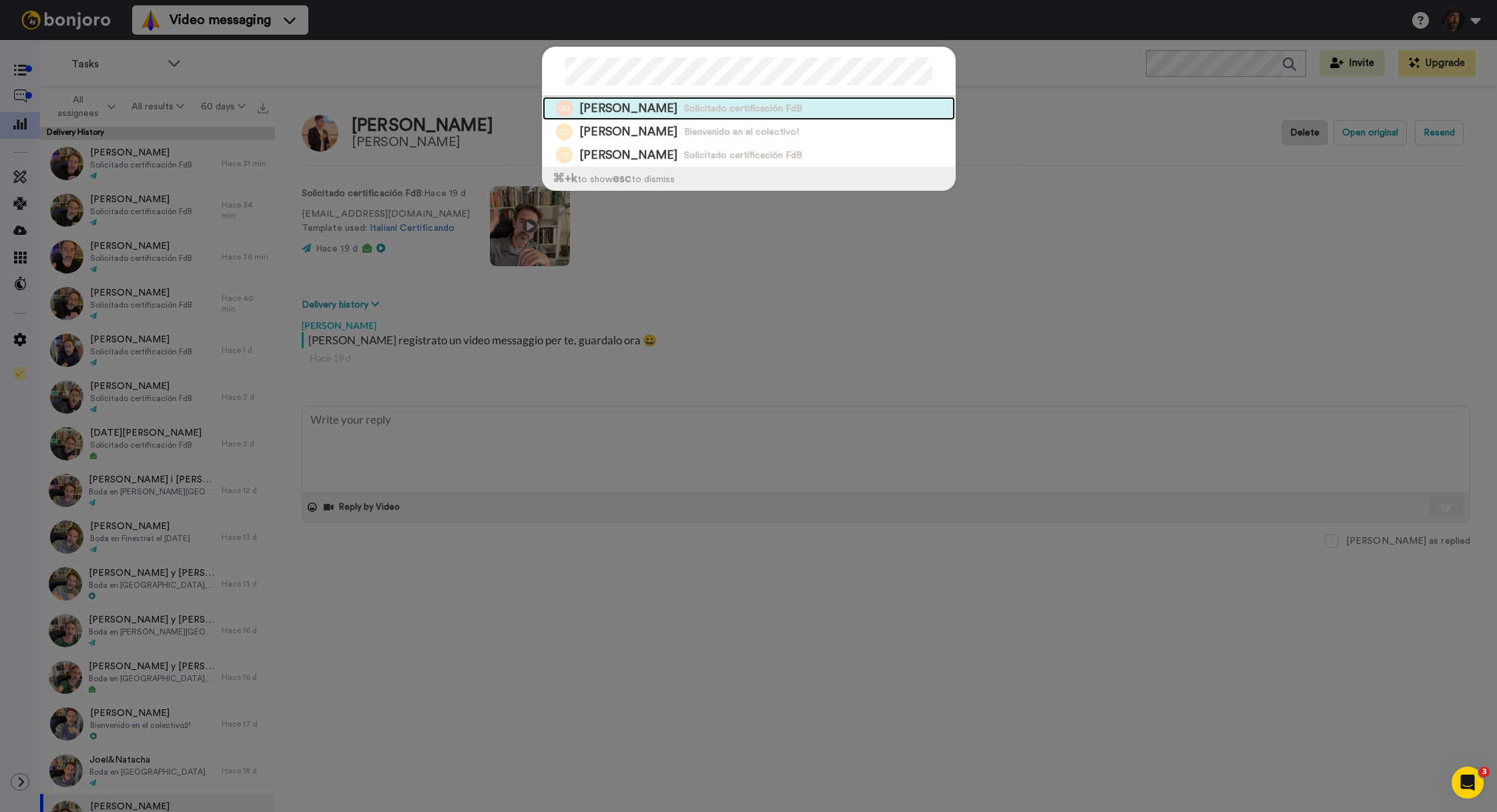
click at [654, 113] on span "[PERSON_NAME]" at bounding box center [628, 109] width 98 height 17
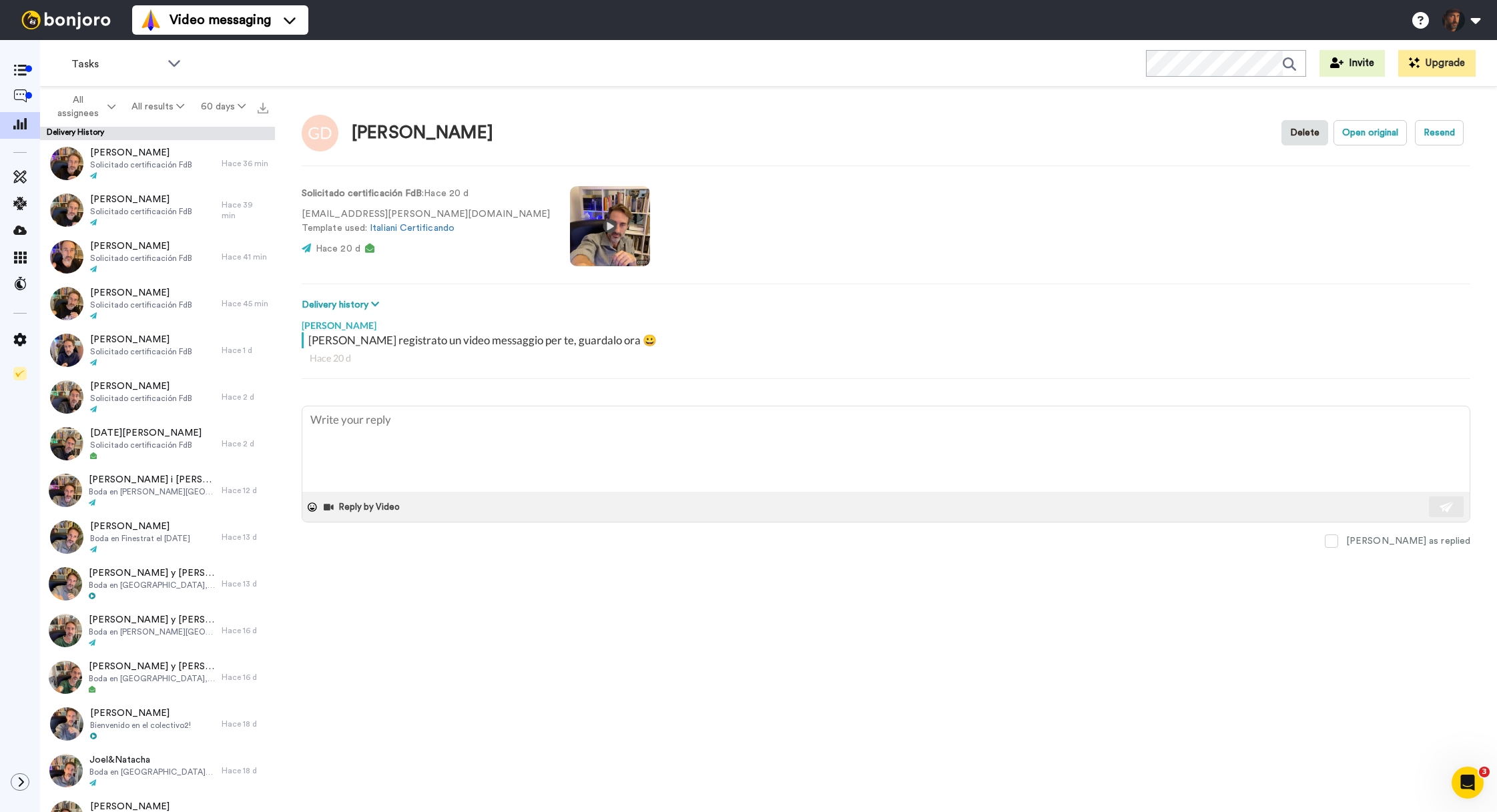
type textarea "x"
